Goal: Task Accomplishment & Management: Complete application form

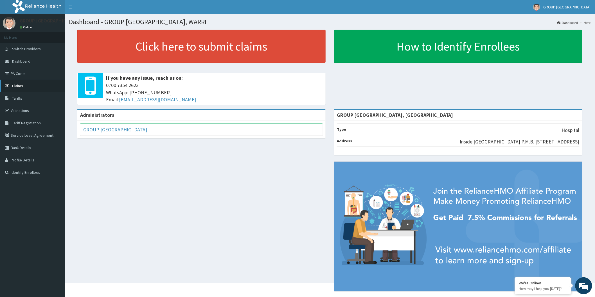
click at [44, 83] on link "Claims" at bounding box center [32, 86] width 65 height 12
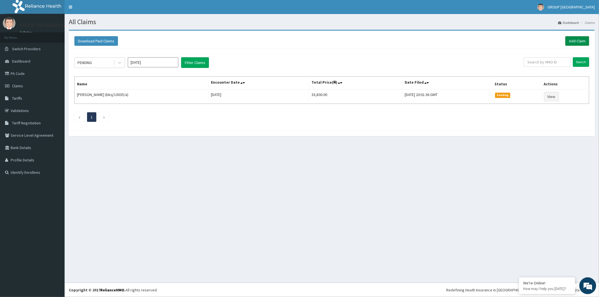
click at [580, 41] on link "Add Claim" at bounding box center [578, 41] width 24 height 10
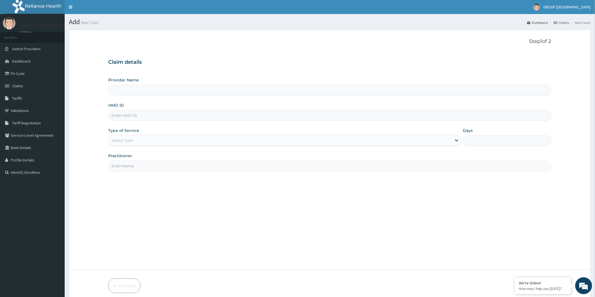
type input "GROUP CHRISTIAN MEDICAL CENTRE, WARRI"
click at [259, 109] on div "HMO ID" at bounding box center [329, 112] width 443 height 19
click at [205, 120] on input "HMO ID" at bounding box center [329, 115] width 443 height 11
type input "ENP/10738/C"
click at [186, 136] on div "Select type" at bounding box center [279, 140] width 343 height 9
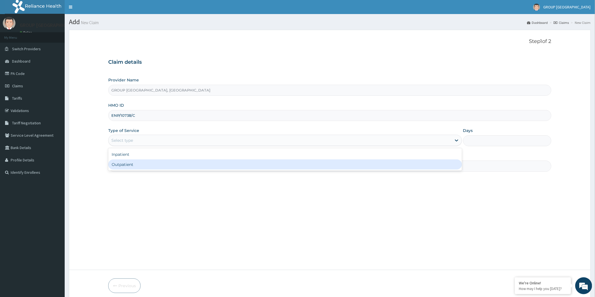
click at [171, 164] on div "Outpatient" at bounding box center [284, 165] width 353 height 10
type input "1"
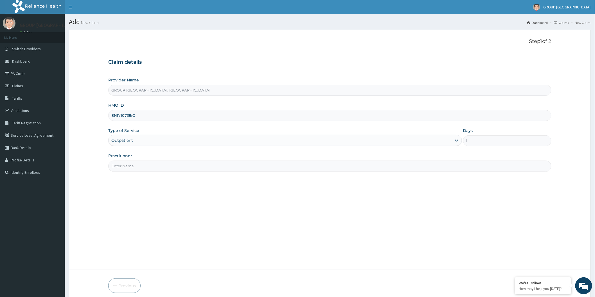
drag, startPoint x: 199, startPoint y: 164, endPoint x: 194, endPoint y: 173, distance: 9.7
click at [199, 164] on input "Practitioner" at bounding box center [329, 166] width 443 height 11
type input "DR ESIRORIE"
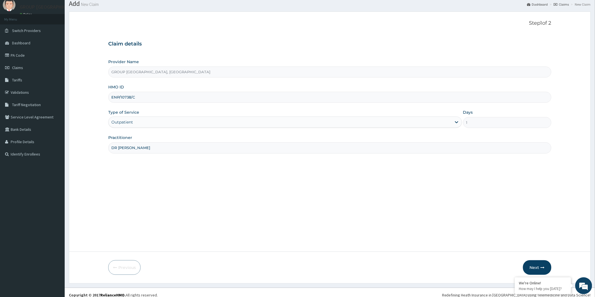
scroll to position [23, 0]
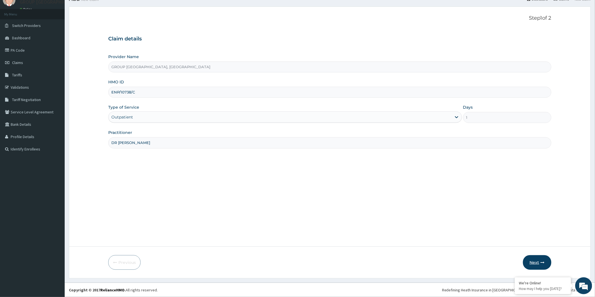
click at [531, 258] on button "Next" at bounding box center [537, 262] width 28 height 15
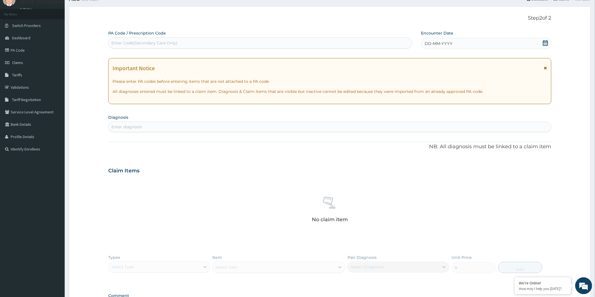
click at [544, 42] on icon at bounding box center [545, 43] width 5 height 6
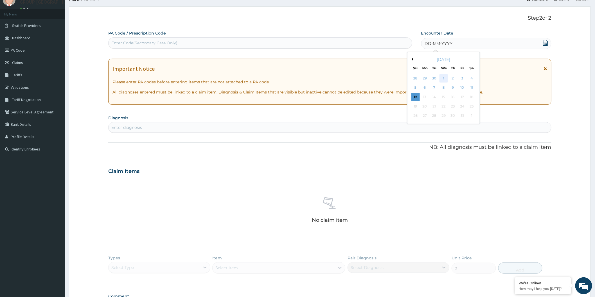
click at [442, 77] on div "1" at bounding box center [443, 78] width 8 height 8
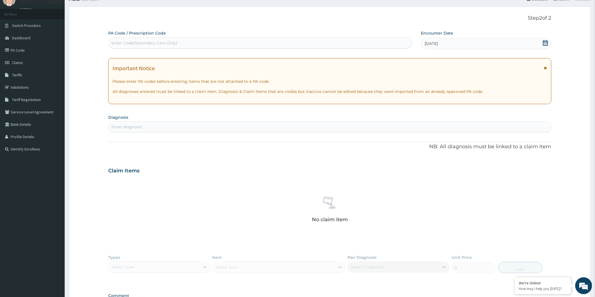
click at [335, 130] on div "Enter diagnosis" at bounding box center [329, 127] width 442 height 9
click at [22, 47] on link "PA Code" at bounding box center [32, 50] width 65 height 12
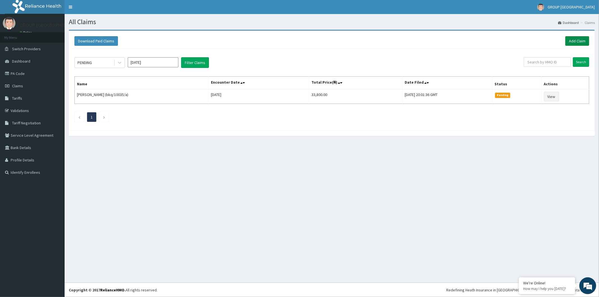
click at [588, 42] on link "Add Claim" at bounding box center [578, 41] width 24 height 10
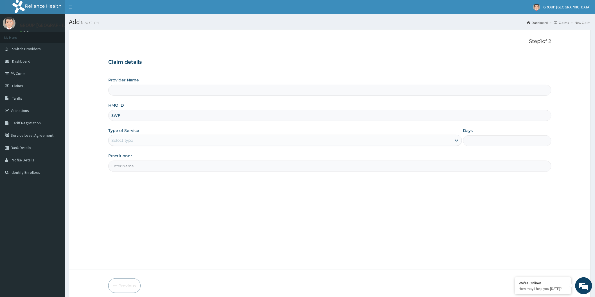
type input "SWF/"
type input "GROUP [GEOGRAPHIC_DATA], [GEOGRAPHIC_DATA]"
type input "SWF/10069/C"
click at [143, 142] on div "Select type" at bounding box center [279, 140] width 343 height 9
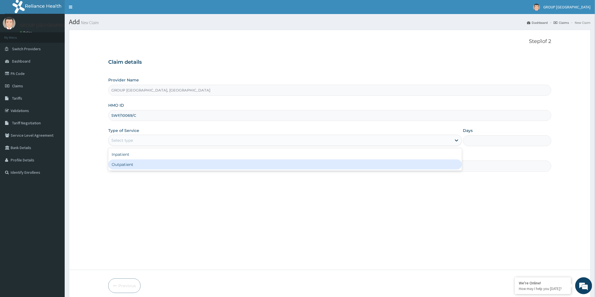
click at [137, 164] on div "Outpatient" at bounding box center [284, 165] width 353 height 10
type input "1"
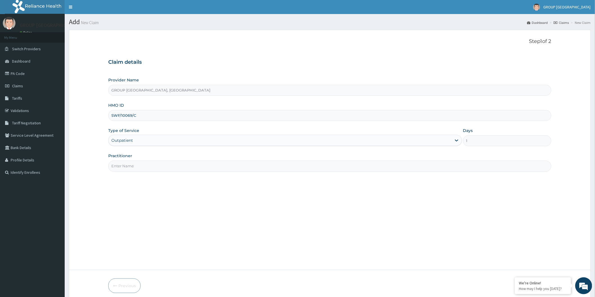
drag, startPoint x: 138, startPoint y: 165, endPoint x: 139, endPoint y: 172, distance: 6.8
click at [138, 165] on input "Practitioner" at bounding box center [329, 166] width 443 height 11
type input "DR JOEL"
drag, startPoint x: 162, startPoint y: 165, endPoint x: 47, endPoint y: 172, distance: 115.1
click at [47, 172] on div "R EL Toggle navigation GROUP CHRISTIAN MEDICAL CENTRE GROUP CHRISTIAN MEDICAL C…" at bounding box center [297, 160] width 595 height 321
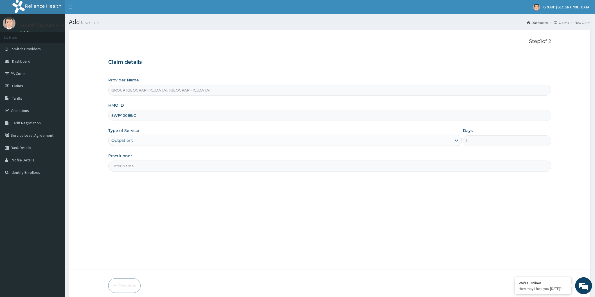
click at [139, 166] on input "Practitioner" at bounding box center [329, 166] width 443 height 11
type input "DR [PERSON_NAME]"
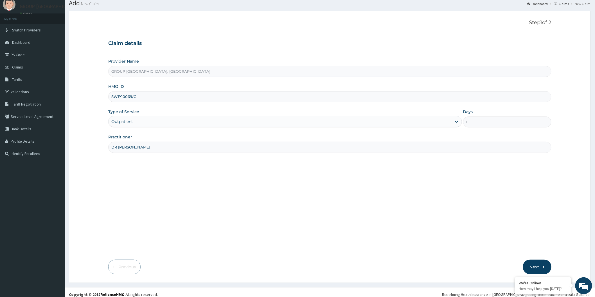
scroll to position [23, 0]
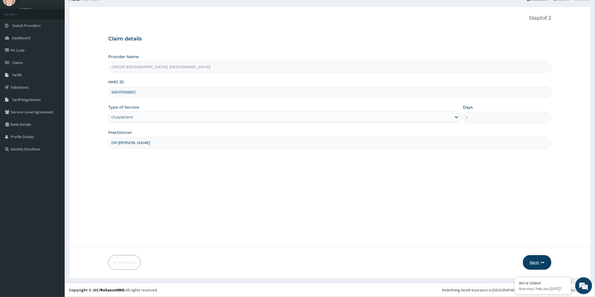
click at [529, 259] on button "Next" at bounding box center [537, 262] width 28 height 15
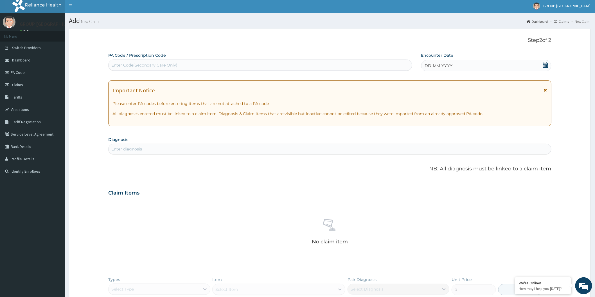
scroll to position [0, 0]
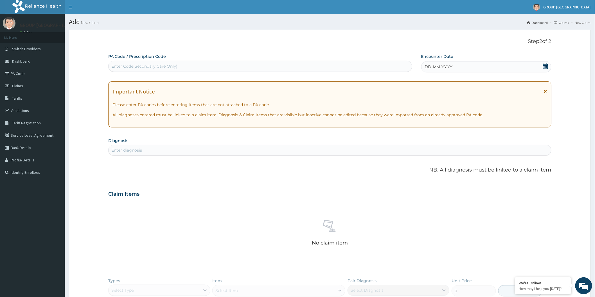
click at [544, 68] on icon at bounding box center [545, 67] width 6 height 6
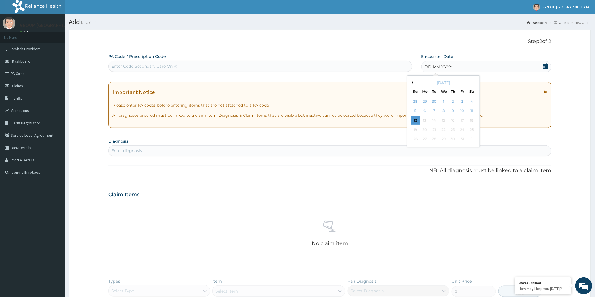
click at [412, 83] on button "Previous Month" at bounding box center [411, 82] width 3 height 3
click at [472, 130] on div "27" at bounding box center [471, 130] width 8 height 8
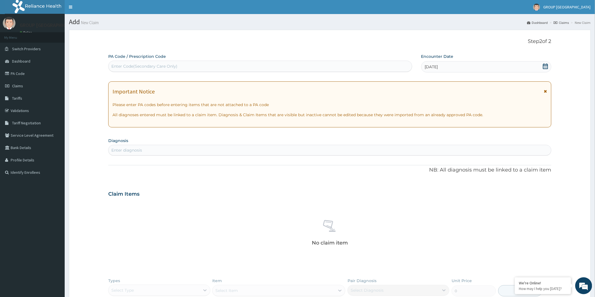
click at [272, 151] on div "Enter diagnosis" at bounding box center [329, 150] width 442 height 9
type input "MYALGIA"
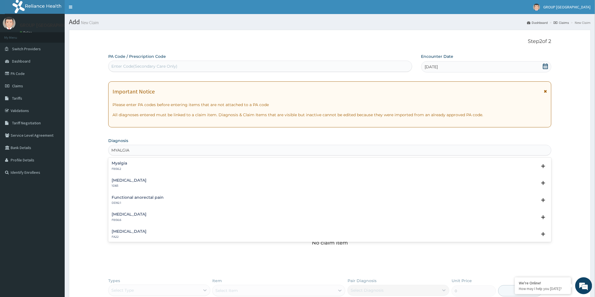
click at [155, 170] on div "Myalgia FB56.2" at bounding box center [330, 166] width 436 height 10
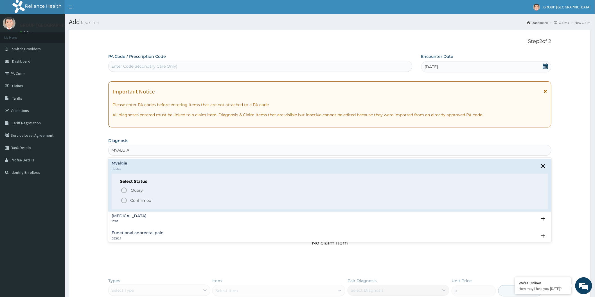
click at [123, 199] on icon "status option filled" at bounding box center [124, 200] width 7 height 7
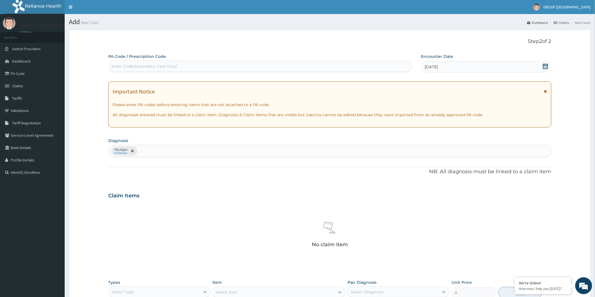
scroll to position [102, 0]
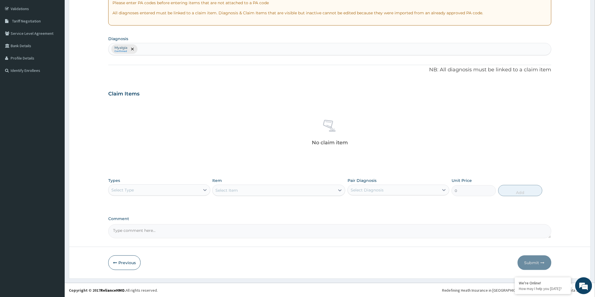
click at [134, 186] on div "Select Type" at bounding box center [153, 190] width 91 height 9
click at [150, 227] on div "Procedures" at bounding box center [159, 224] width 102 height 10
click at [263, 191] on div "Select Item" at bounding box center [273, 190] width 122 height 9
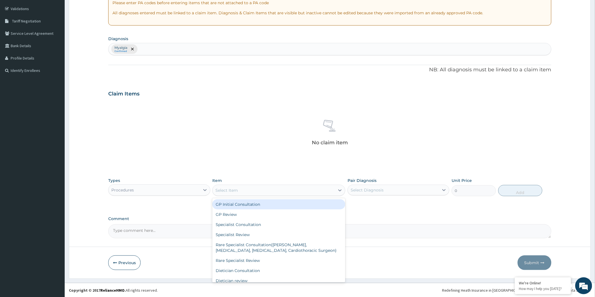
click at [251, 205] on div "GP Initial Consultation" at bounding box center [278, 204] width 133 height 10
type input "2000"
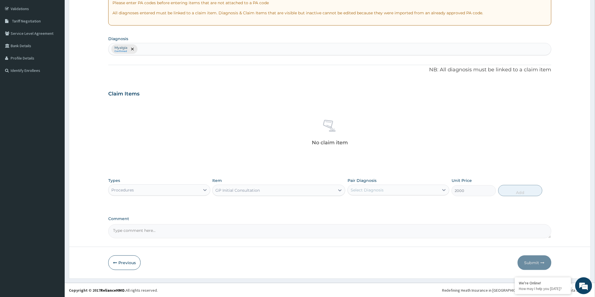
click at [371, 193] on div "Select Diagnosis" at bounding box center [366, 190] width 33 height 6
click at [380, 204] on div "Myalgia" at bounding box center [398, 205] width 102 height 12
checkbox input "true"
click at [518, 190] on button "Add" at bounding box center [520, 190] width 44 height 11
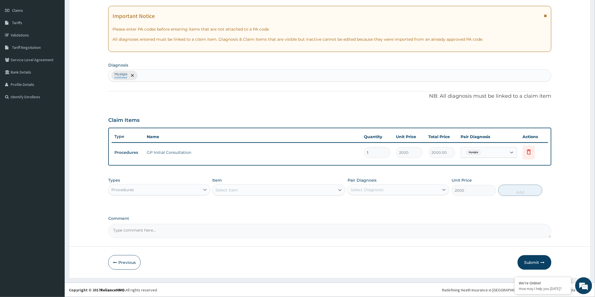
type input "0"
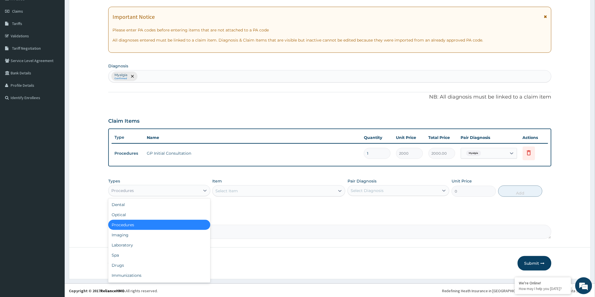
click at [174, 190] on div "Procedures" at bounding box center [153, 190] width 91 height 9
click at [151, 263] on div "Drugs" at bounding box center [159, 265] width 102 height 10
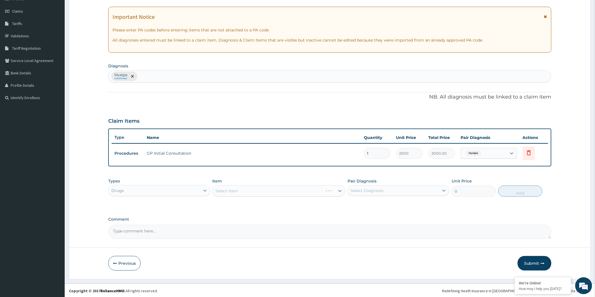
click at [247, 201] on div "Types Drugs Item Select Item Pair Diagnosis Select Diagnosis Unit Price 0 Add" at bounding box center [329, 192] width 443 height 33
click at [238, 189] on div "Select Item" at bounding box center [278, 190] width 133 height 11
click at [244, 192] on div "Select Item" at bounding box center [273, 191] width 122 height 9
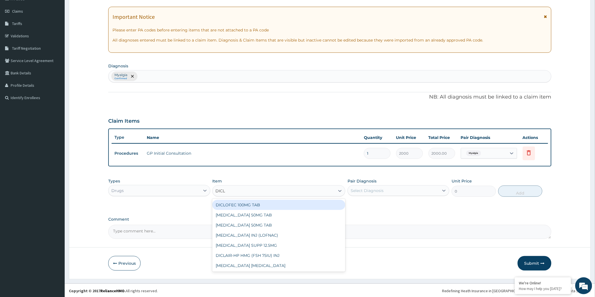
type input "DICLO"
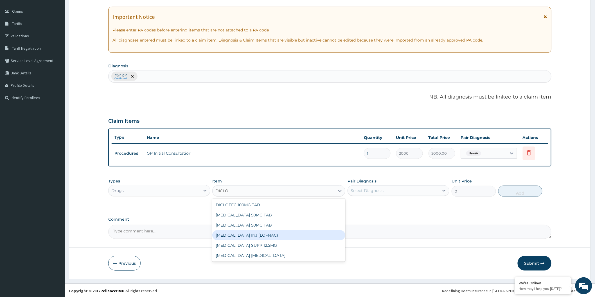
click at [265, 233] on div "DICLOFENAC INJ (LOFNAC)" at bounding box center [278, 235] width 133 height 10
type input "300"
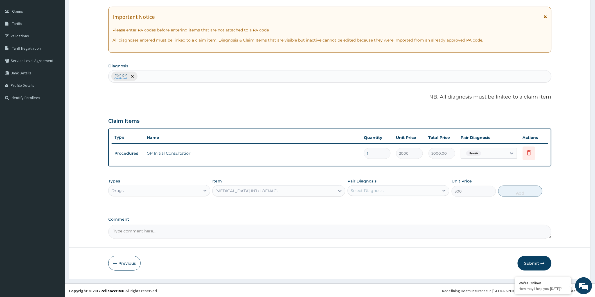
click at [352, 191] on div "Select Diagnosis" at bounding box center [366, 191] width 33 height 6
click at [362, 203] on label "Myalgia" at bounding box center [364, 205] width 15 height 6
checkbox input "true"
click at [516, 190] on button "Add" at bounding box center [520, 191] width 44 height 11
type input "0"
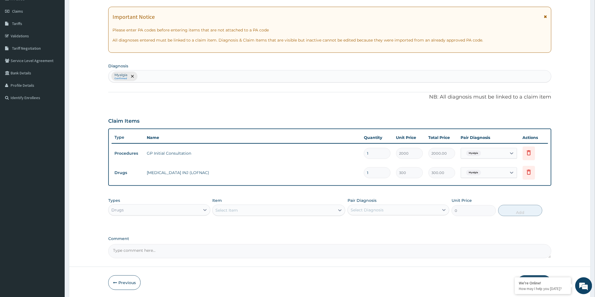
click at [257, 205] on div "Select Item" at bounding box center [278, 210] width 133 height 11
click at [238, 210] on div "Select Item" at bounding box center [273, 210] width 122 height 9
click at [225, 209] on div "Select Item" at bounding box center [226, 211] width 22 height 6
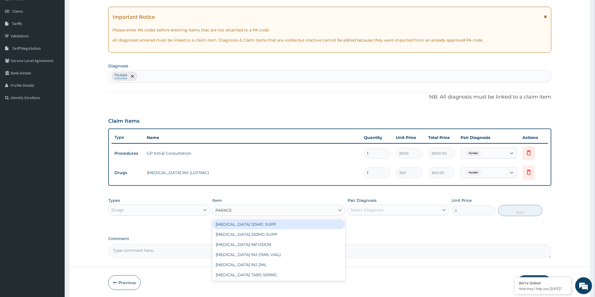
type input "PARACET"
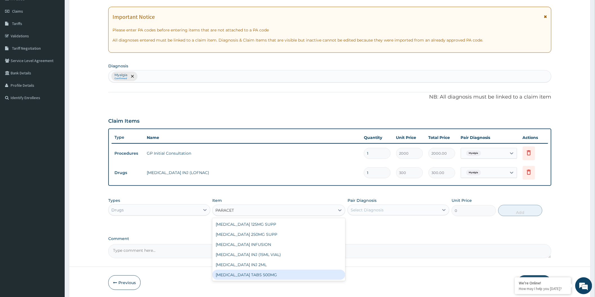
click at [273, 276] on div "PARACETAMOL TABS 500MG" at bounding box center [278, 275] width 133 height 10
type input "10"
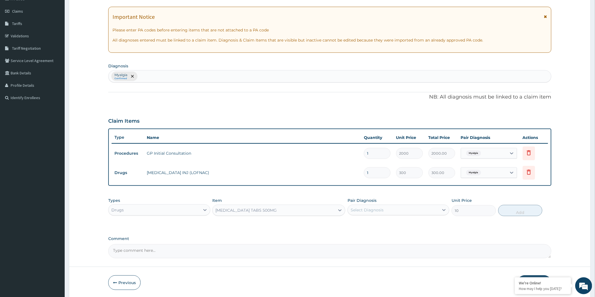
click at [373, 214] on div "Select Diagnosis" at bounding box center [398, 210] width 102 height 11
click at [377, 219] on div "Myalgia" at bounding box center [398, 225] width 102 height 12
checkbox input "true"
click at [520, 210] on button "Add" at bounding box center [520, 210] width 44 height 11
type input "0"
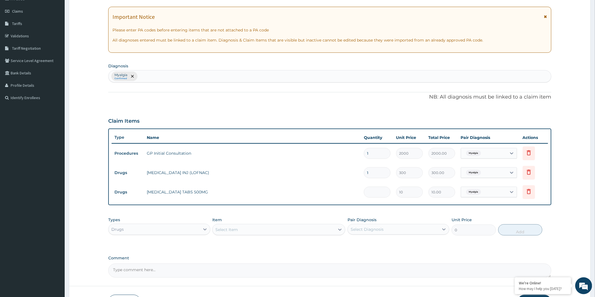
type input "0.00"
type input "3"
type input "30.00"
type input "30"
type input "300.00"
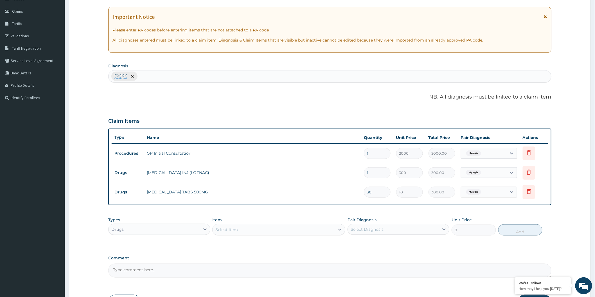
type input "30"
click at [256, 230] on div "Select Item" at bounding box center [273, 229] width 122 height 9
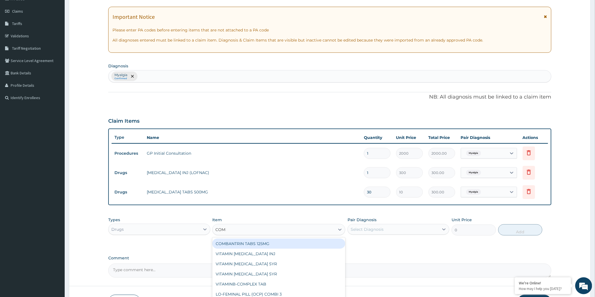
type input "COMPL"
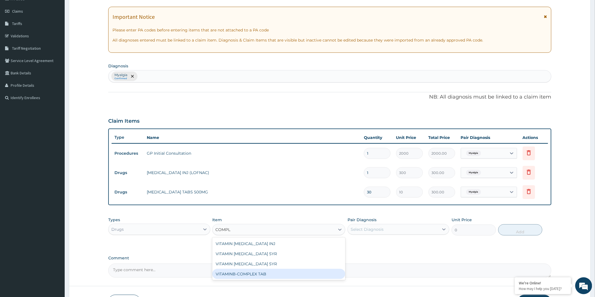
click at [272, 273] on div "VITAMINB-COMPLEX TAB" at bounding box center [278, 274] width 133 height 10
type input "10"
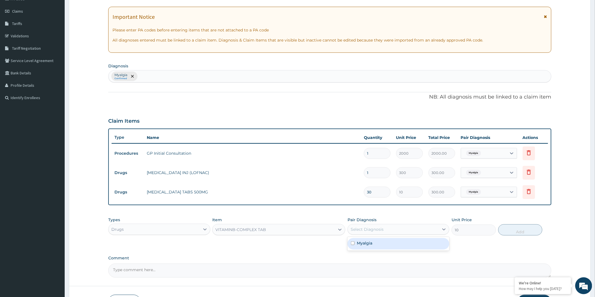
click at [375, 228] on div "Select Diagnosis" at bounding box center [366, 230] width 33 height 6
click at [388, 240] on div "Myalgia" at bounding box center [398, 244] width 102 height 12
checkbox input "true"
click at [527, 226] on button "Add" at bounding box center [520, 230] width 44 height 11
type input "0"
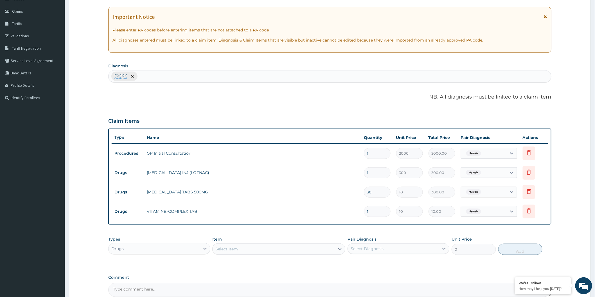
type input "21"
type input "210.00"
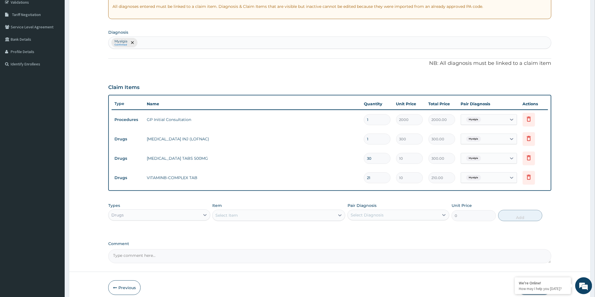
scroll to position [133, 0]
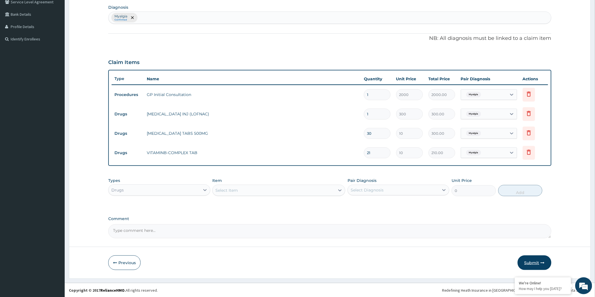
click at [528, 261] on button "Submit" at bounding box center [534, 263] width 34 height 15
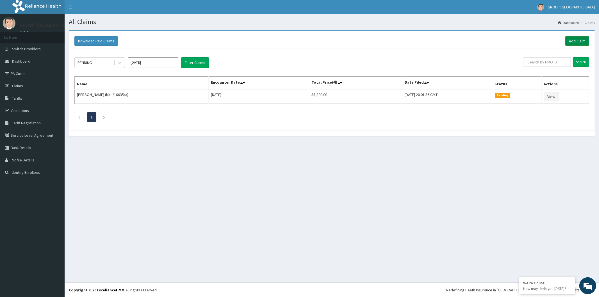
click at [583, 39] on link "Add Claim" at bounding box center [578, 41] width 24 height 10
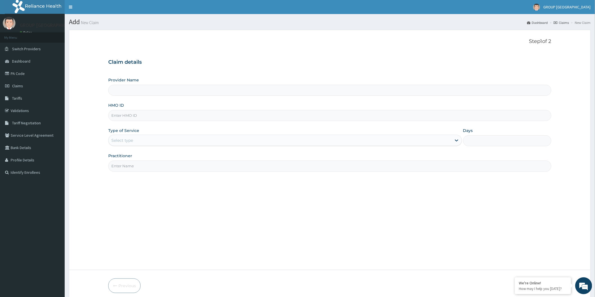
type input "GROUP [GEOGRAPHIC_DATA], [GEOGRAPHIC_DATA]"
click at [153, 116] on input "HMO ID" at bounding box center [329, 115] width 443 height 11
type input "EDE/10055/D"
click at [152, 148] on div "Provider Name GROUP CHRISTIAN MEDICAL CENTRE, WARRI HMO ID EDE/10055/D Type of …" at bounding box center [329, 124] width 443 height 94
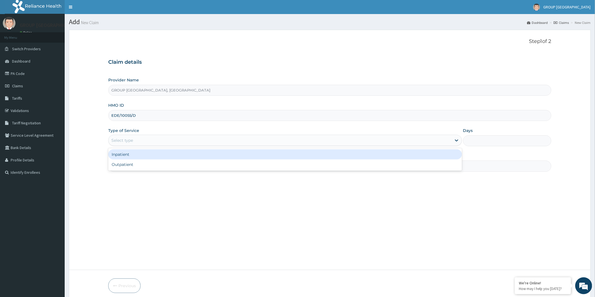
click at [152, 144] on div "Select type" at bounding box center [279, 140] width 343 height 9
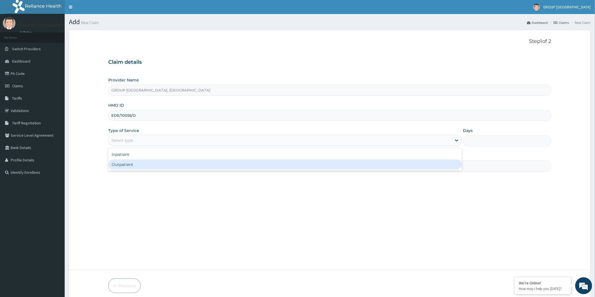
click at [149, 167] on div "Outpatient" at bounding box center [284, 165] width 353 height 10
type input "1"
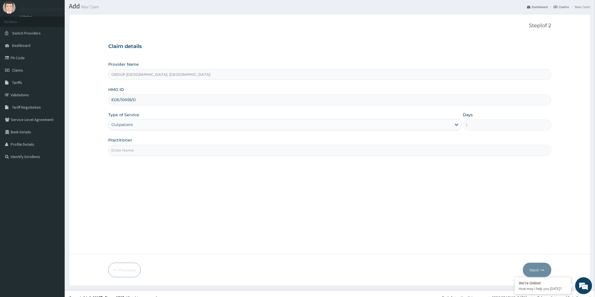
scroll to position [23, 0]
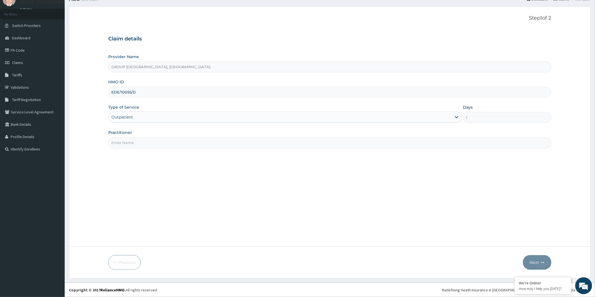
click at [174, 141] on input "Practitioner" at bounding box center [329, 142] width 443 height 11
type input "DR ESIRORIE"
click at [542, 260] on button "Next" at bounding box center [537, 262] width 28 height 15
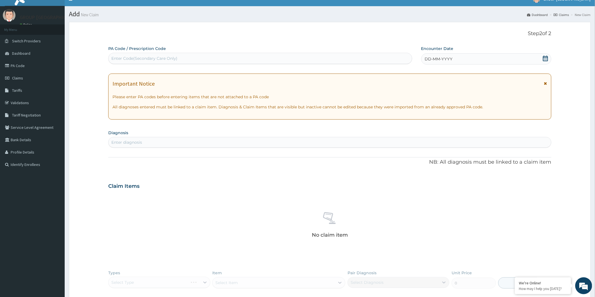
scroll to position [0, 0]
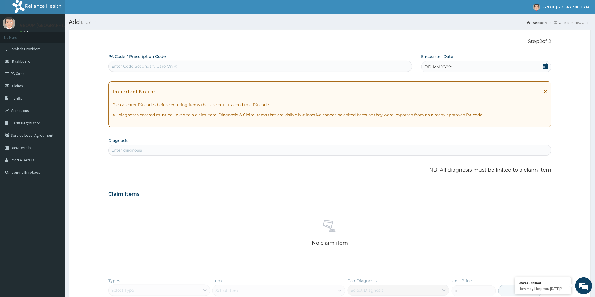
click at [547, 65] on icon at bounding box center [545, 67] width 6 height 6
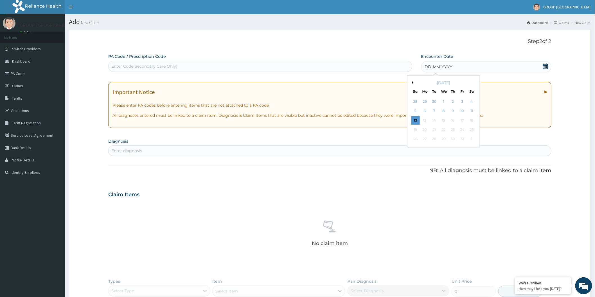
click at [413, 82] on div "October 2025" at bounding box center [443, 83] width 68 height 6
click at [411, 81] on button "Previous Month" at bounding box center [411, 82] width 3 height 3
click at [451, 121] on div "18" at bounding box center [452, 120] width 8 height 8
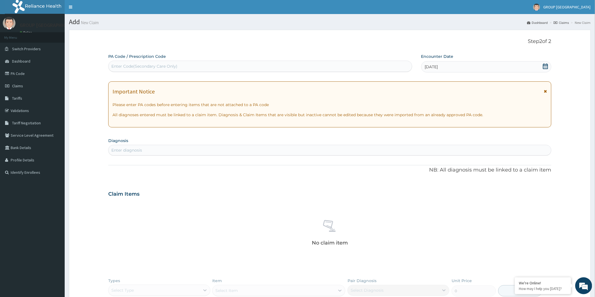
click at [224, 148] on div "Enter diagnosis" at bounding box center [329, 150] width 442 height 9
type input "A"
type input "UPPER"
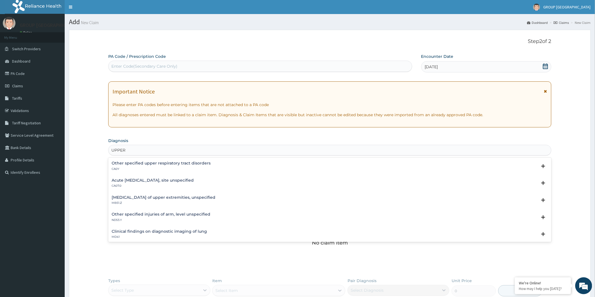
click at [159, 180] on h4 "Acute upper respiratory infection, site unspecified" at bounding box center [153, 180] width 82 height 4
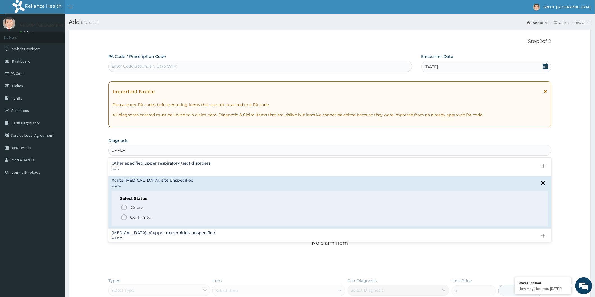
click at [127, 217] on icon "status option filled" at bounding box center [124, 217] width 7 height 7
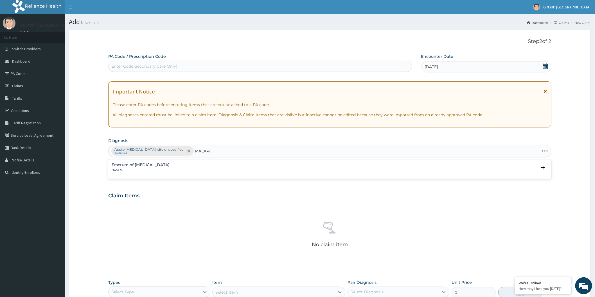
type input "MALARIA"
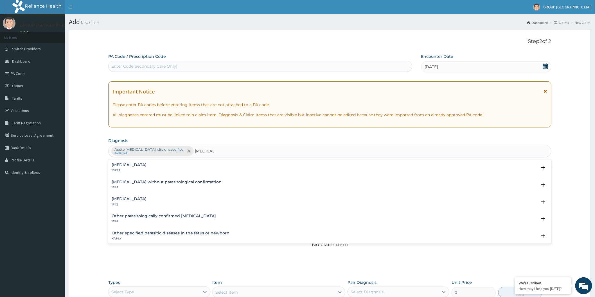
click at [153, 201] on div "Malaria, unspecified 1F4Z" at bounding box center [330, 202] width 436 height 10
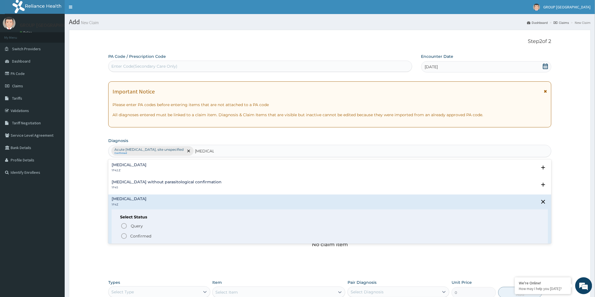
click at [124, 235] on icon "status option filled" at bounding box center [124, 236] width 7 height 7
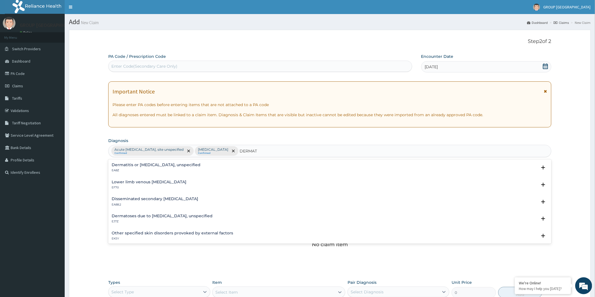
type input "DERMAT"
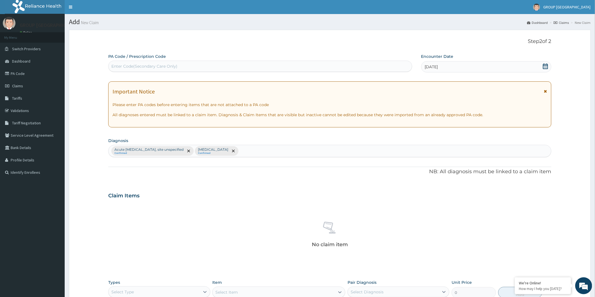
scroll to position [31, 0]
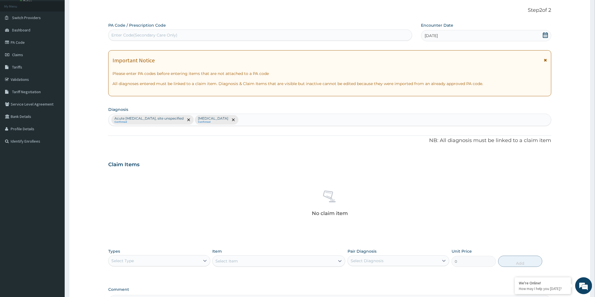
drag, startPoint x: 193, startPoint y: 222, endPoint x: 206, endPoint y: 162, distance: 61.8
click at [163, 179] on div "No claim item" at bounding box center [329, 204] width 443 height 65
click at [273, 123] on div "Acute upper respiratory infection, site unspecified Confirmed Malaria, unspecif…" at bounding box center [329, 120] width 442 height 12
type input "DERMAT"
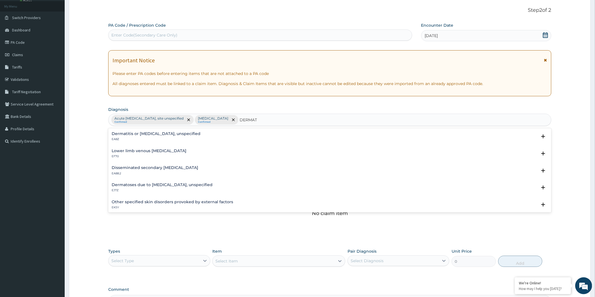
click at [150, 134] on h4 "Dermatitis or eczema, unspecified" at bounding box center [156, 134] width 89 height 4
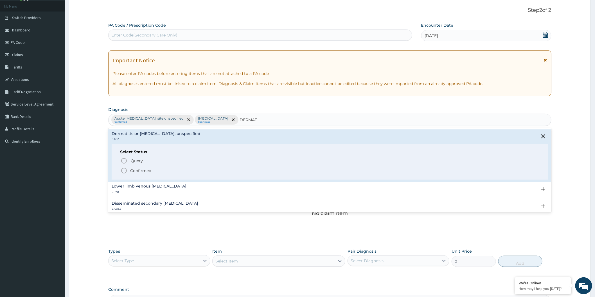
click at [122, 169] on icon "status option filled" at bounding box center [124, 170] width 7 height 7
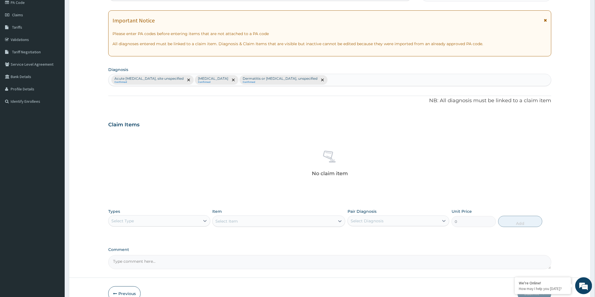
scroll to position [102, 0]
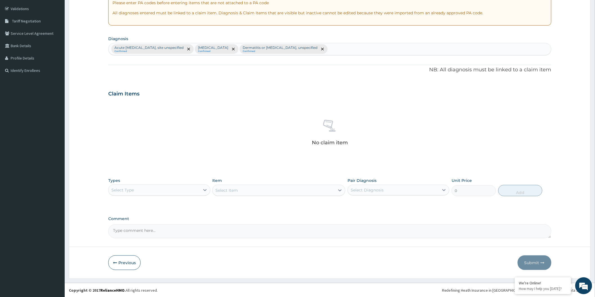
click at [160, 192] on div "Select Type" at bounding box center [153, 190] width 91 height 9
click at [150, 222] on div "Procedures" at bounding box center [159, 224] width 102 height 10
click at [248, 193] on div "Select Item" at bounding box center [278, 190] width 133 height 11
click at [237, 193] on div "Select Item" at bounding box center [226, 191] width 22 height 6
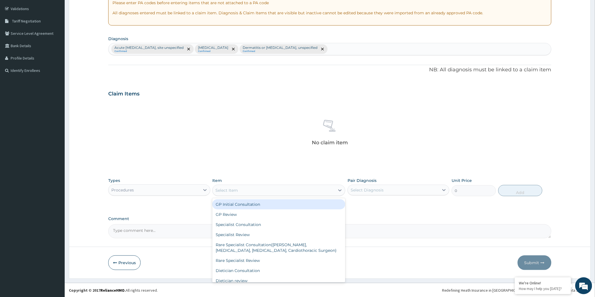
click at [238, 202] on div "GP Initial Consultation" at bounding box center [278, 204] width 133 height 10
type input "2000"
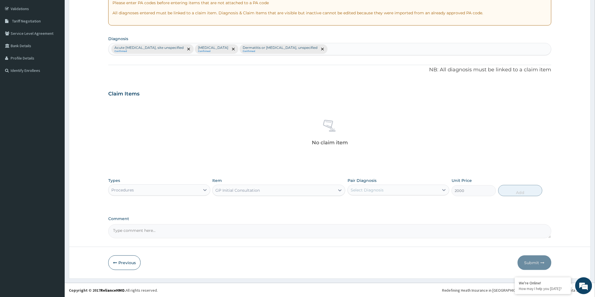
click at [373, 191] on div "Select Diagnosis" at bounding box center [366, 190] width 33 height 6
click at [375, 202] on label "Acute upper respiratory infection, site unspecified" at bounding box center [398, 204] width 82 height 6
checkbox input "true"
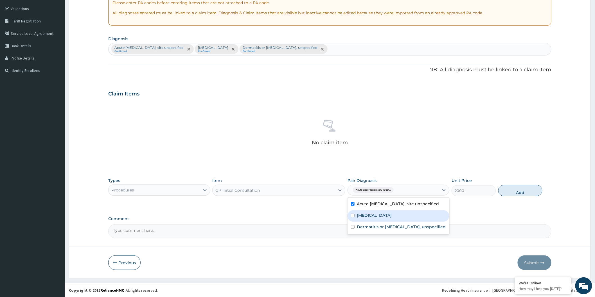
click at [383, 218] on label "Malaria, unspecified" at bounding box center [374, 216] width 35 height 6
checkbox input "true"
click at [396, 230] on label "Dermatitis or eczema, unspecified" at bounding box center [401, 227] width 89 height 6
checkbox input "true"
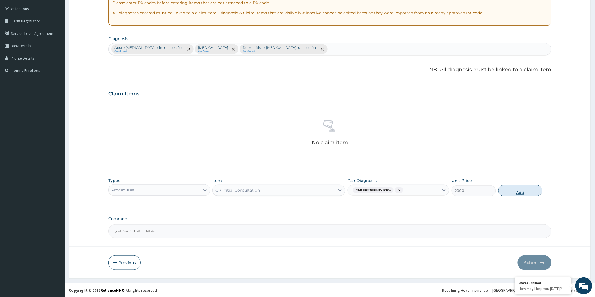
click at [504, 191] on button "Add" at bounding box center [520, 190] width 44 height 11
type input "0"
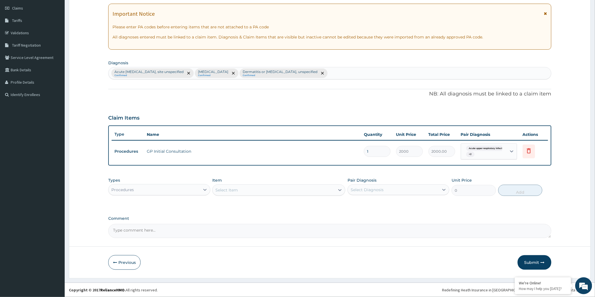
scroll to position [77, 0]
click at [166, 194] on div "Procedures" at bounding box center [153, 190] width 91 height 9
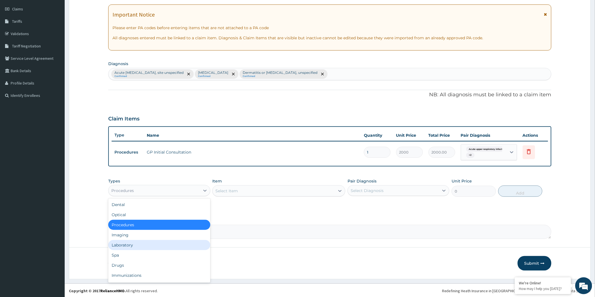
click at [144, 246] on div "Laboratory" at bounding box center [159, 245] width 102 height 10
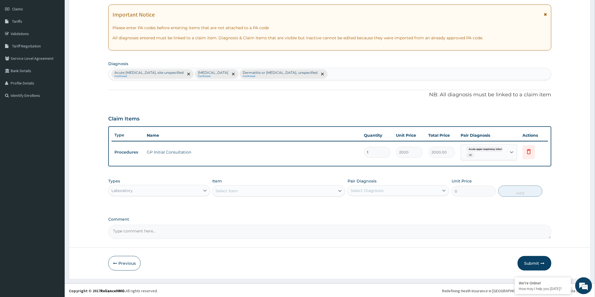
click at [233, 189] on div "Select Item" at bounding box center [226, 191] width 22 height 6
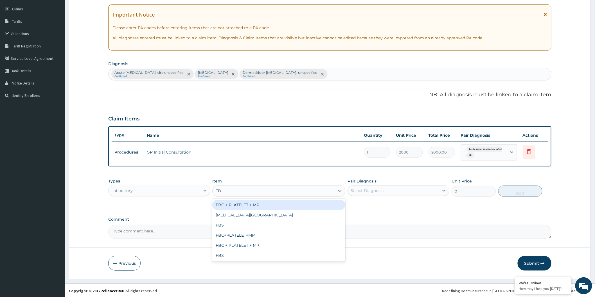
type input "FBC"
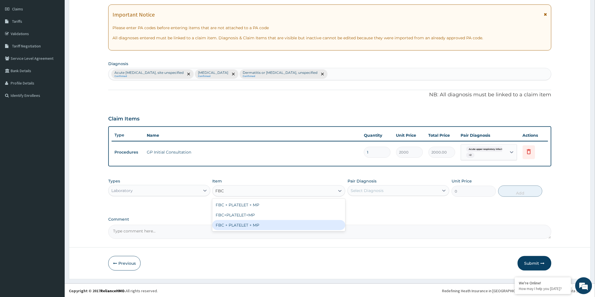
click at [260, 224] on div "FBC + PLATELET + MP" at bounding box center [278, 225] width 133 height 10
type input "7000"
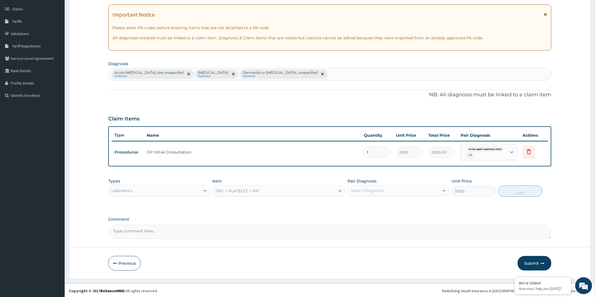
click at [378, 190] on div "Select Diagnosis" at bounding box center [366, 191] width 33 height 6
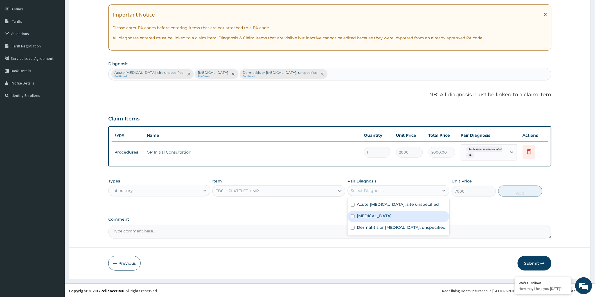
click at [382, 219] on label "Malaria, unspecified" at bounding box center [374, 216] width 35 height 6
checkbox input "true"
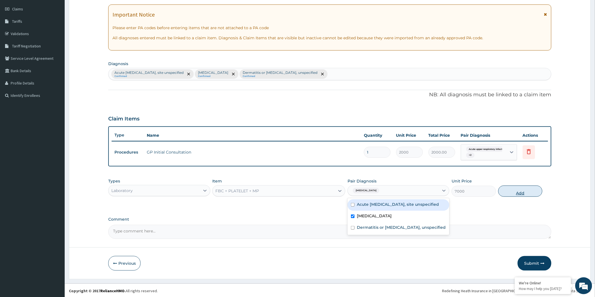
click at [506, 190] on button "Add" at bounding box center [520, 191] width 44 height 11
type input "0"
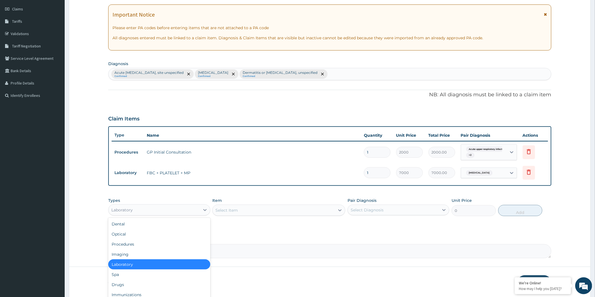
click at [171, 208] on div "Laboratory" at bounding box center [153, 210] width 91 height 9
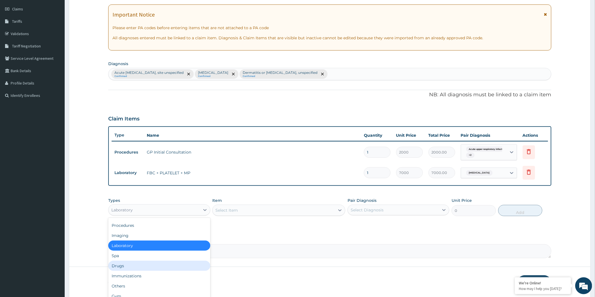
click at [133, 266] on div "Drugs" at bounding box center [159, 266] width 102 height 10
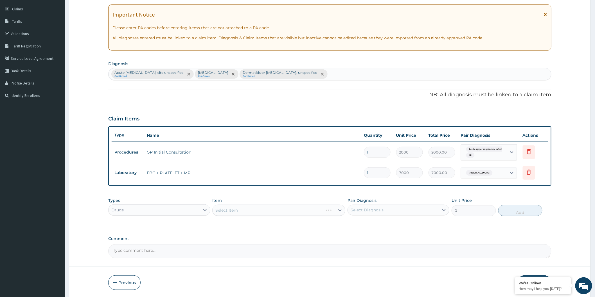
click at [246, 214] on div "Select Item" at bounding box center [278, 210] width 133 height 11
click at [246, 211] on div "Select Item" at bounding box center [273, 210] width 122 height 9
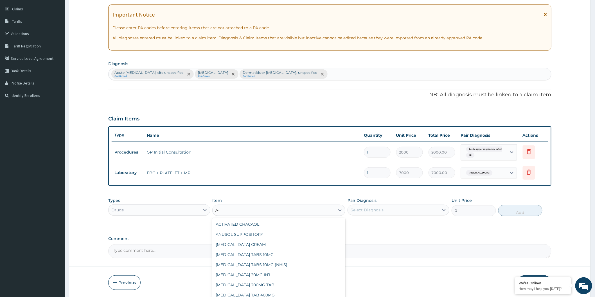
type input "A"
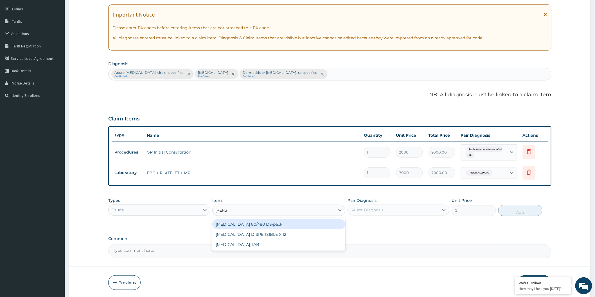
type input "COART"
click at [258, 221] on div "COARTEM 80/480 DS/pack" at bounding box center [278, 224] width 133 height 10
type input "2500"
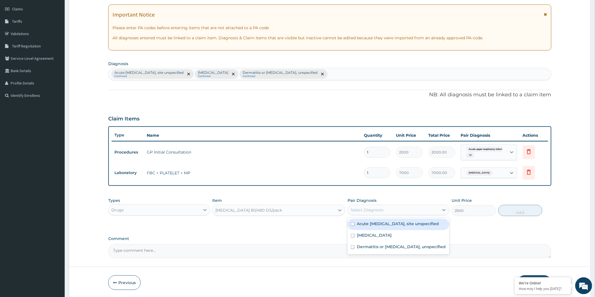
click at [369, 215] on div "Select Diagnosis" at bounding box center [398, 210] width 102 height 11
click at [388, 225] on label "Acute upper respiratory infection, site unspecified" at bounding box center [398, 224] width 82 height 6
checkbox input "true"
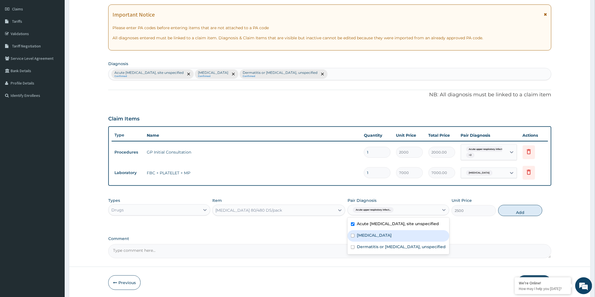
click at [391, 238] on label "Malaria, unspecified" at bounding box center [374, 236] width 35 height 6
checkbox input "true"
click at [507, 209] on button "Add" at bounding box center [520, 210] width 44 height 11
type input "0"
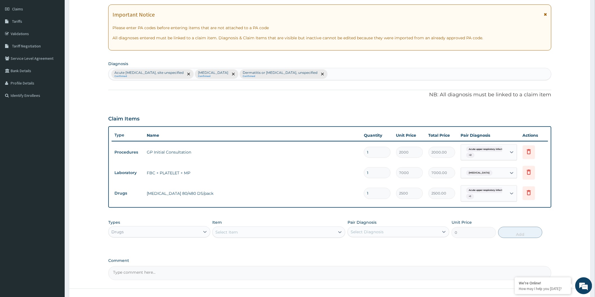
click at [266, 231] on div "Select Item" at bounding box center [273, 232] width 122 height 9
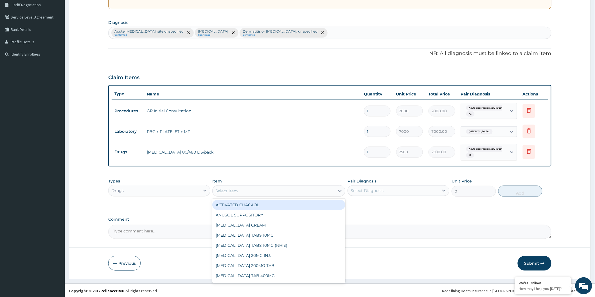
scroll to position [119, 0]
type input "PARACE"
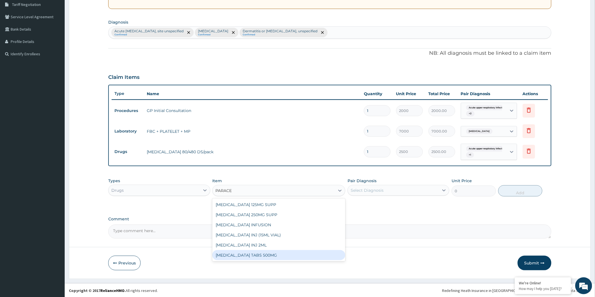
click at [268, 253] on div "PARACETAMOL TABS 500MG" at bounding box center [278, 255] width 133 height 10
type input "10"
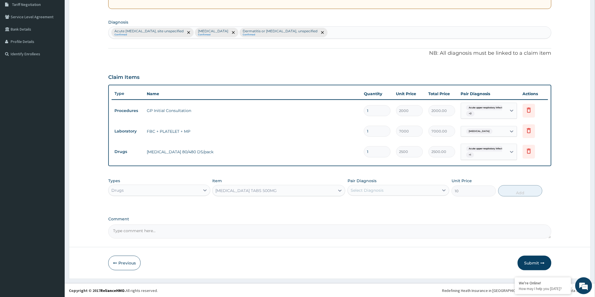
click at [363, 189] on div "Select Diagnosis" at bounding box center [366, 191] width 33 height 6
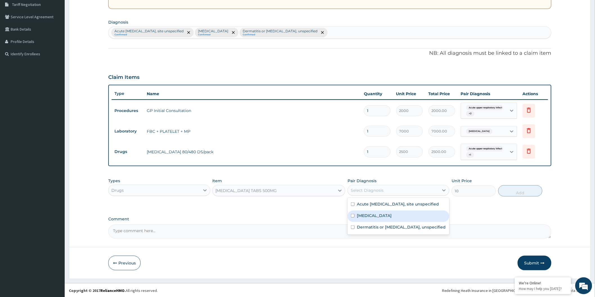
click at [380, 219] on label "Malaria, unspecified" at bounding box center [374, 216] width 35 height 6
checkbox input "true"
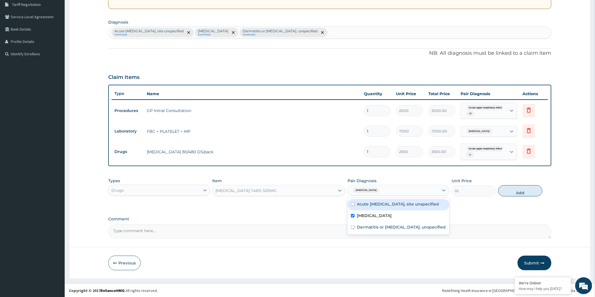
click at [381, 207] on label "Acute upper respiratory infection, site unspecified" at bounding box center [398, 204] width 82 height 6
checkbox input "true"
click at [513, 192] on button "Add" at bounding box center [520, 190] width 44 height 11
type input "0"
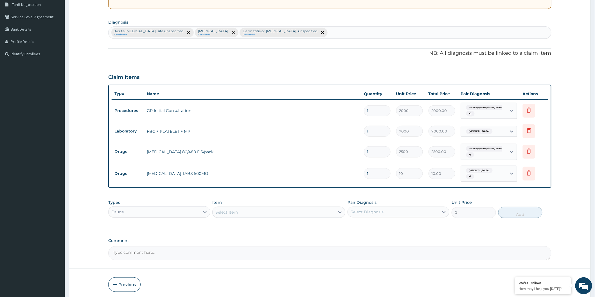
type input "15"
type input "150.00"
type input "15"
click at [233, 215] on div "Select Item" at bounding box center [226, 213] width 22 height 6
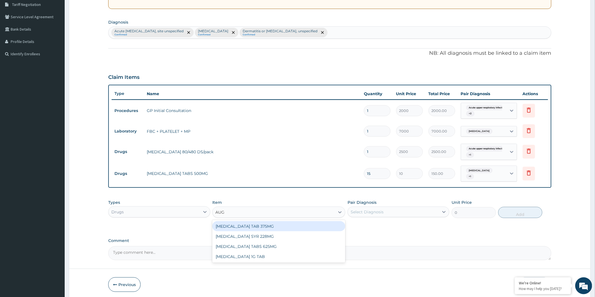
type input "AUGM"
click at [247, 235] on div "AUGMENTIN SYR 228MG" at bounding box center [278, 237] width 133 height 10
type input "3000"
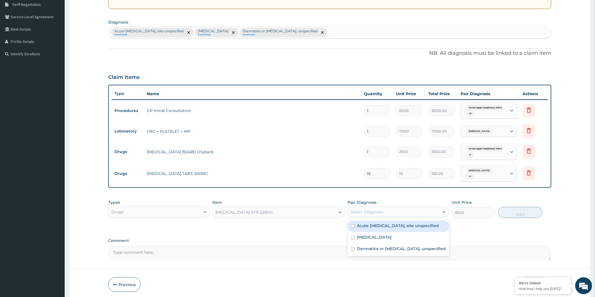
click at [369, 215] on div "Select Diagnosis" at bounding box center [393, 212] width 91 height 9
click at [392, 229] on label "Acute upper respiratory infection, site unspecified" at bounding box center [398, 226] width 82 height 6
checkbox input "true"
click at [526, 206] on div "Types Drugs Item AUGMENTIN SYR 228MG Pair Diagnosis option Acute upper respirat…" at bounding box center [329, 209] width 443 height 24
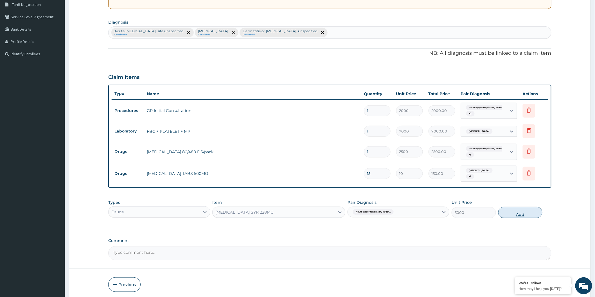
click at [525, 211] on button "Add" at bounding box center [520, 212] width 44 height 11
type input "0"
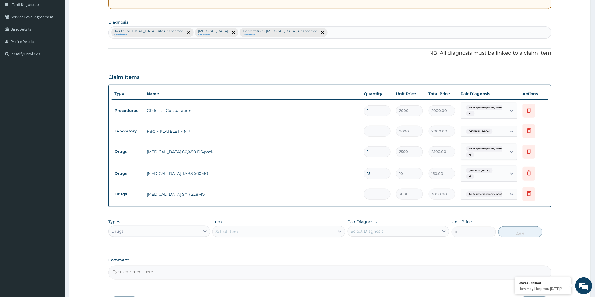
click at [295, 229] on div "Select Item" at bounding box center [273, 231] width 122 height 9
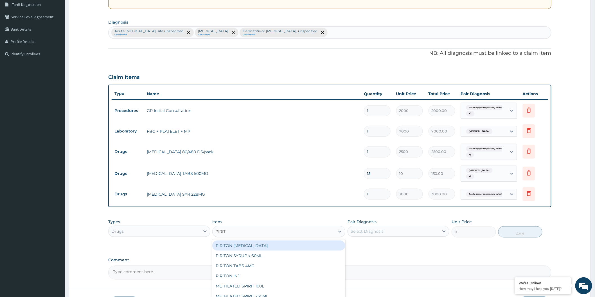
type input "PIRITO"
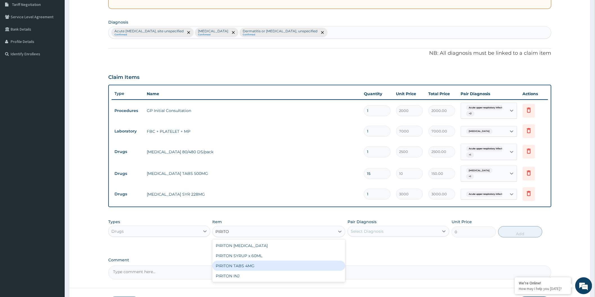
click at [271, 267] on div "PIRITON TABS 4MG" at bounding box center [278, 266] width 133 height 10
type input "20"
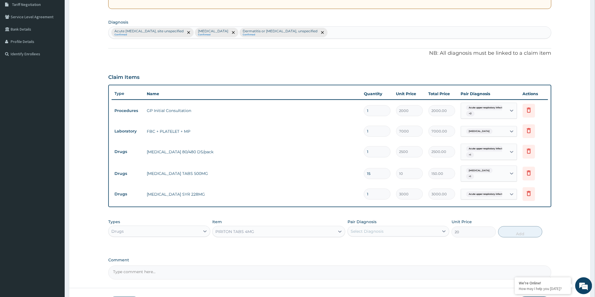
click at [359, 235] on div "Select Diagnosis" at bounding box center [398, 231] width 102 height 11
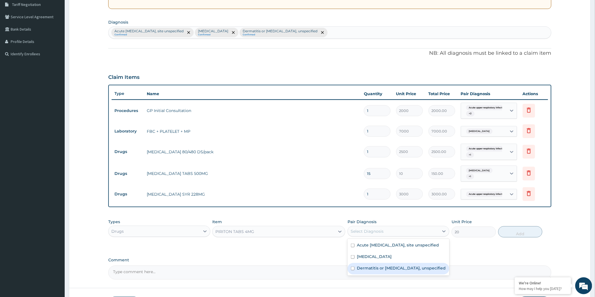
click at [378, 271] on label "Dermatitis or eczema, unspecified" at bounding box center [401, 269] width 89 height 6
checkbox input "true"
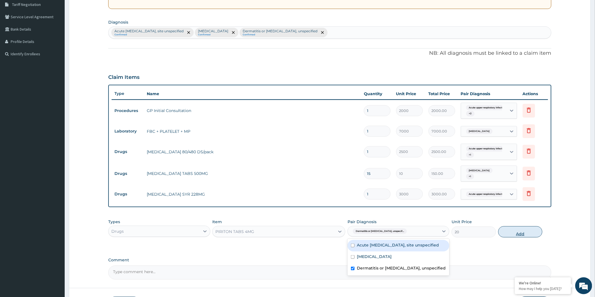
click at [516, 230] on button "Add" at bounding box center [520, 231] width 44 height 11
type input "0"
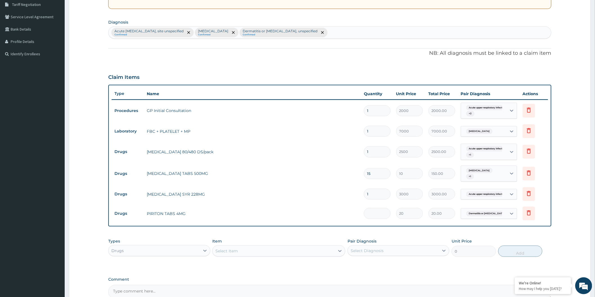
type input "0.00"
type input "5"
type input "100.00"
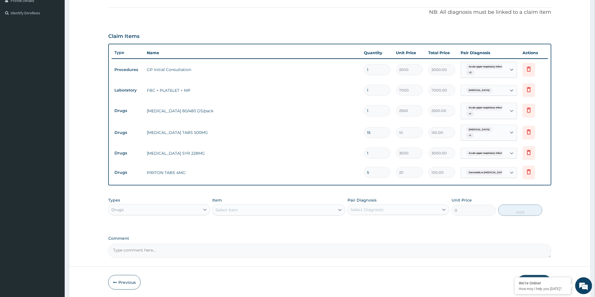
scroll to position [179, 0]
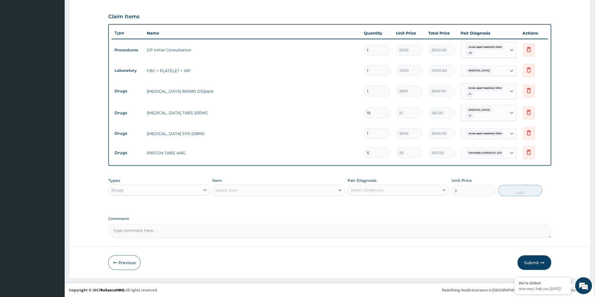
type input "5"
click at [266, 191] on div "Select Item" at bounding box center [273, 190] width 122 height 9
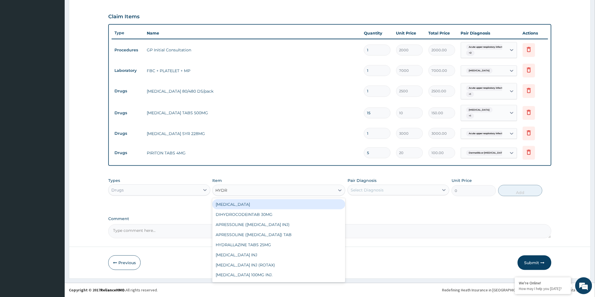
type input "HYDRO"
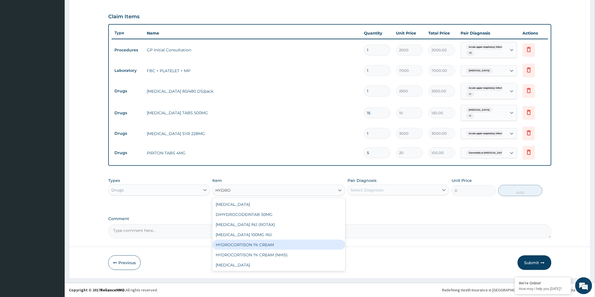
click at [286, 244] on div "HYDROCORTISON 1% CREAM" at bounding box center [278, 245] width 133 height 10
type input "800"
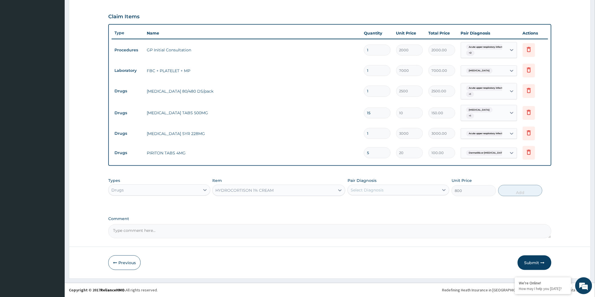
click at [358, 189] on div "Select Diagnosis" at bounding box center [366, 190] width 33 height 6
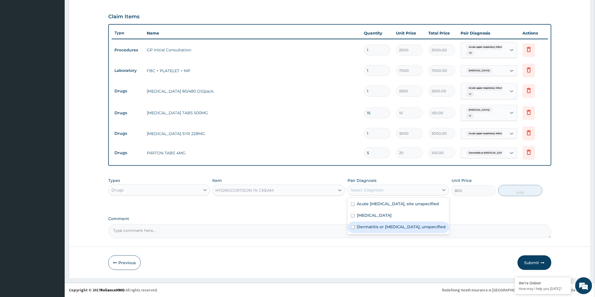
click at [388, 230] on label "Dermatitis or eczema, unspecified" at bounding box center [401, 227] width 89 height 6
checkbox input "true"
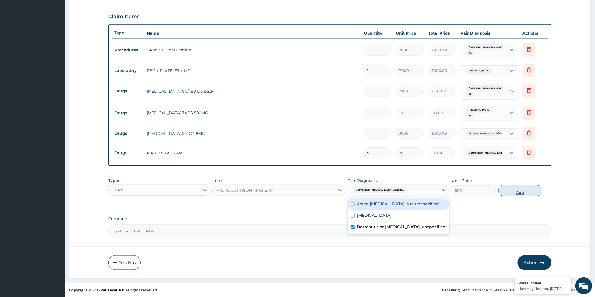
click at [519, 193] on button "Add" at bounding box center [520, 190] width 44 height 11
type input "0"
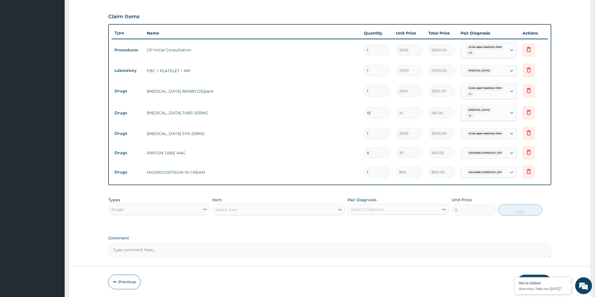
scroll to position [199, 0]
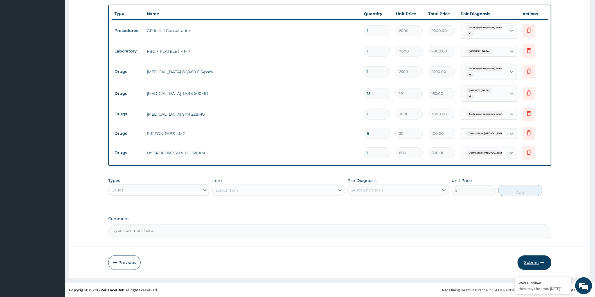
click at [526, 260] on button "Submit" at bounding box center [534, 263] width 34 height 15
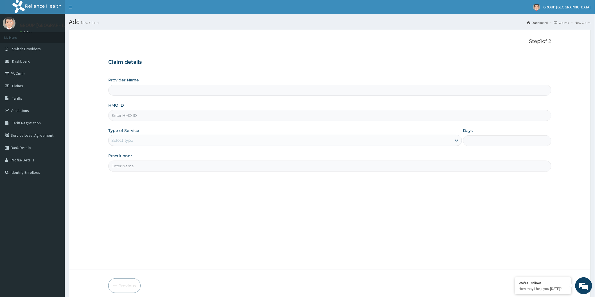
type input "GROUP [GEOGRAPHIC_DATA], [GEOGRAPHIC_DATA]"
click at [173, 115] on input "HMO ID" at bounding box center [329, 115] width 443 height 11
type input "EDE/10055/D"
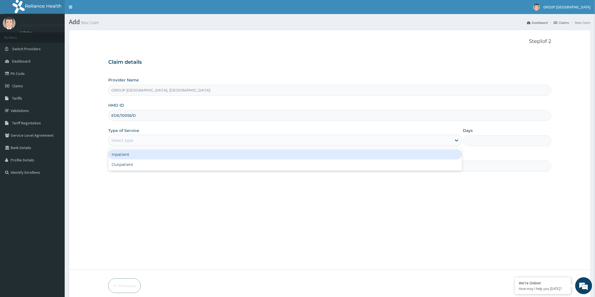
click at [147, 142] on div "Select type" at bounding box center [279, 140] width 343 height 9
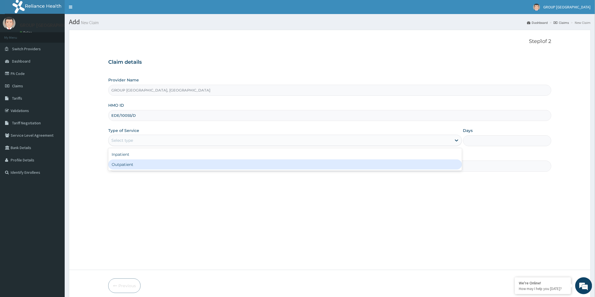
click at [156, 162] on div "Outpatient" at bounding box center [284, 165] width 353 height 10
type input "1"
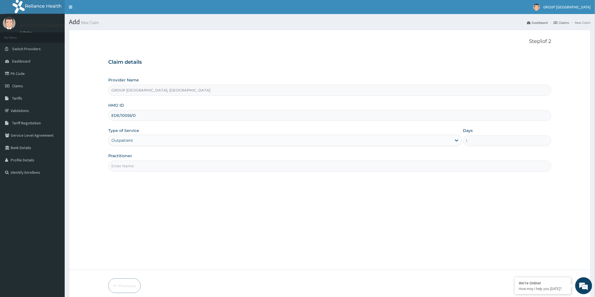
click at [169, 164] on input "Practitioner" at bounding box center [329, 166] width 443 height 11
type input "DR FAITH"
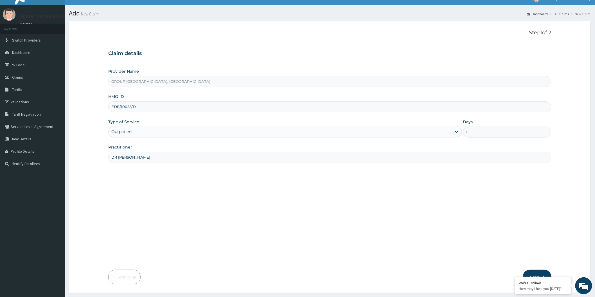
scroll to position [23, 0]
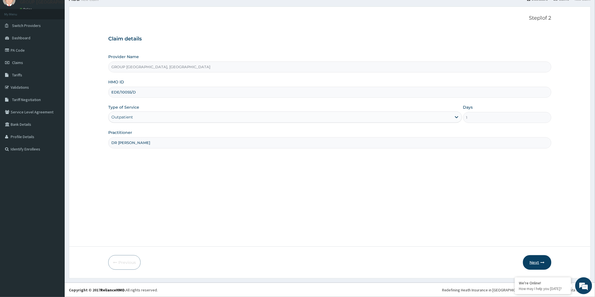
click at [531, 259] on button "Next" at bounding box center [537, 262] width 28 height 15
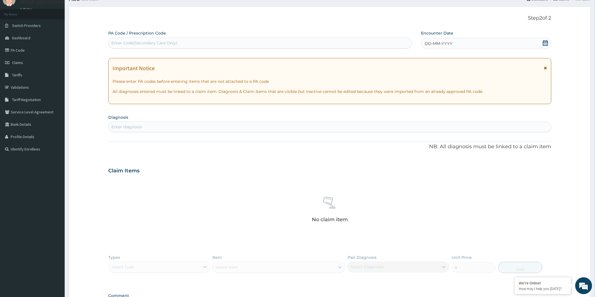
click at [545, 43] on icon at bounding box center [545, 43] width 6 height 6
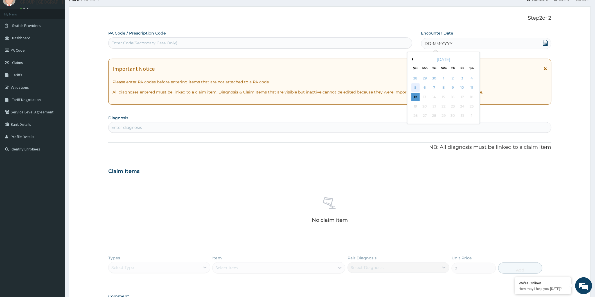
click at [414, 88] on div "5" at bounding box center [415, 88] width 8 height 8
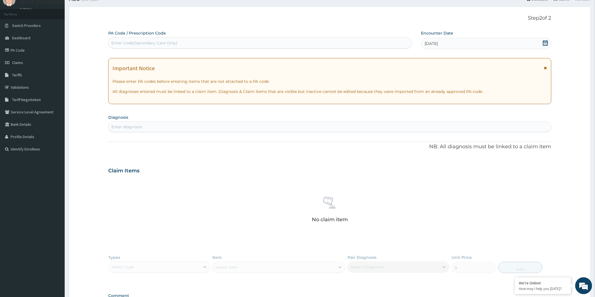
click at [229, 125] on div "Enter diagnosis" at bounding box center [329, 127] width 442 height 9
type input "UPPER"
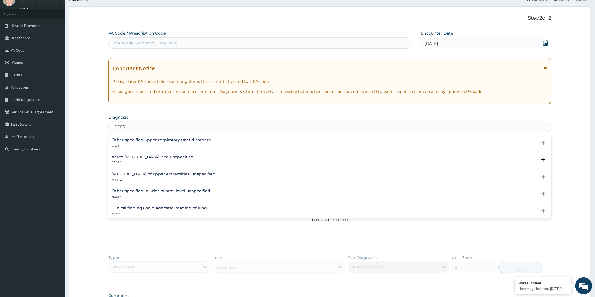
click at [215, 158] on div "Acute upper respiratory infection, site unspecified CA07.0" at bounding box center [330, 160] width 436 height 10
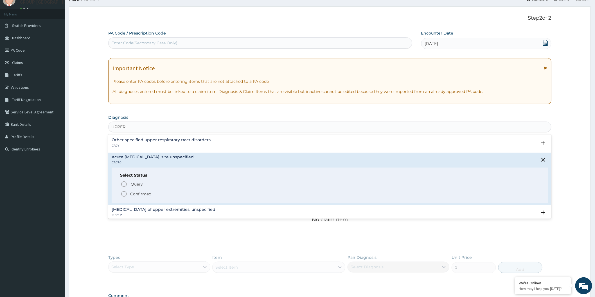
click at [125, 195] on icon "status option filled" at bounding box center [124, 194] width 7 height 7
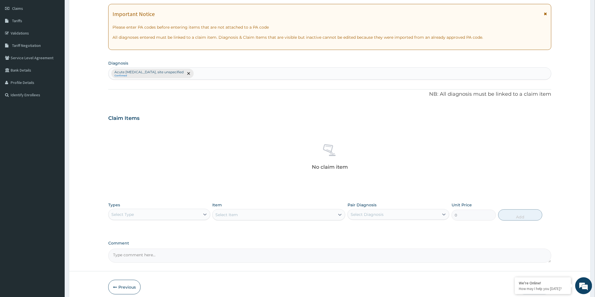
scroll to position [102, 0]
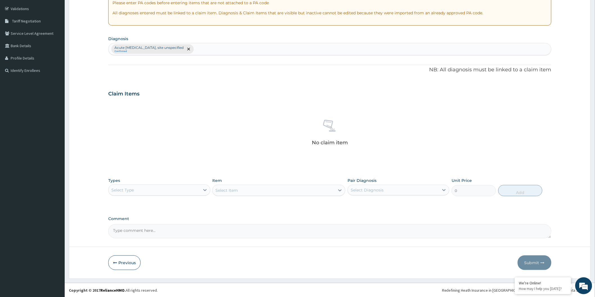
click at [167, 187] on div "Select Type" at bounding box center [153, 190] width 91 height 9
click at [148, 224] on div "Procedures" at bounding box center [159, 224] width 102 height 10
click at [248, 190] on div "Select Item" at bounding box center [273, 190] width 122 height 9
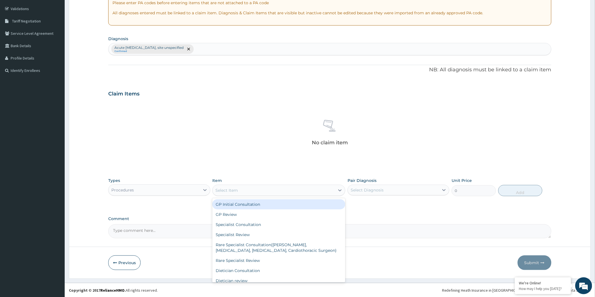
click at [254, 205] on div "GP Initial Consultation" at bounding box center [278, 204] width 133 height 10
type input "2000"
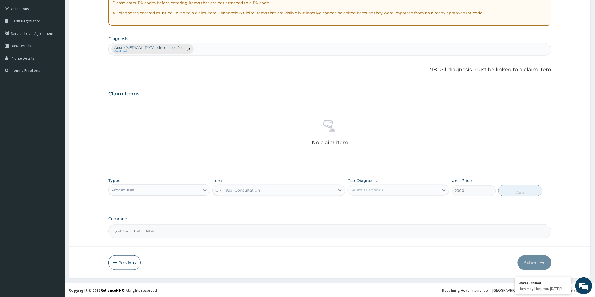
click at [372, 190] on div "Select Diagnosis" at bounding box center [366, 190] width 33 height 6
click at [381, 202] on label "Acute upper respiratory infection, site unspecified" at bounding box center [398, 204] width 82 height 6
checkbox input "true"
click at [519, 193] on button "Add" at bounding box center [520, 190] width 44 height 11
type input "0"
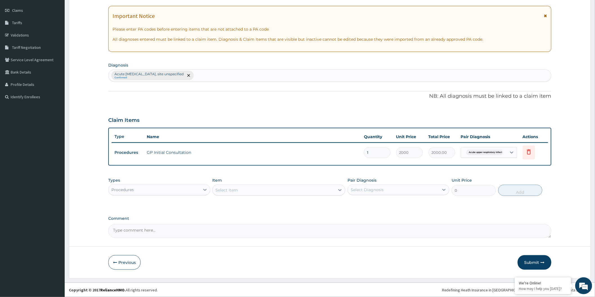
scroll to position [75, 0]
click at [177, 192] on div "Procedures" at bounding box center [153, 190] width 91 height 9
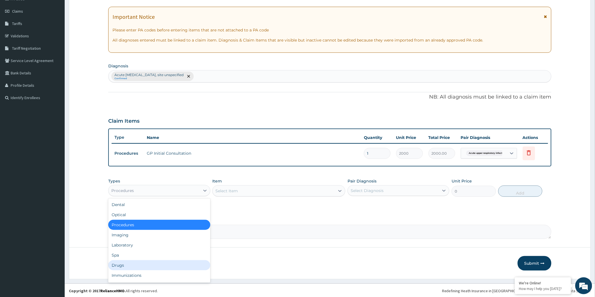
click at [146, 264] on div "Drugs" at bounding box center [159, 265] width 102 height 10
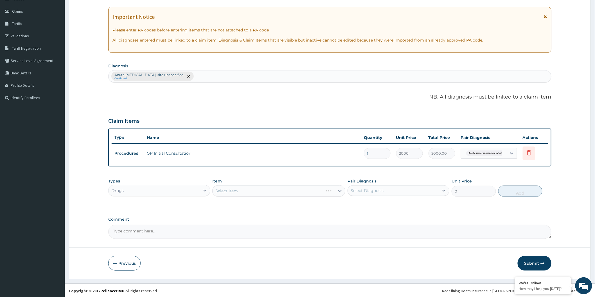
click at [245, 188] on div "Select Item" at bounding box center [278, 190] width 133 height 11
click at [236, 192] on div "Select Item" at bounding box center [226, 191] width 22 height 6
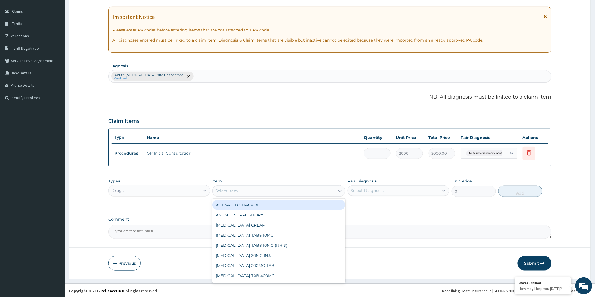
click at [235, 74] on div "Acute upper respiratory infection, site unspecified Confirmed" at bounding box center [329, 77] width 442 height 12
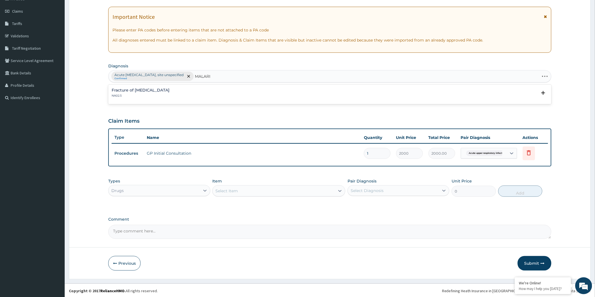
type input "MALARIA"
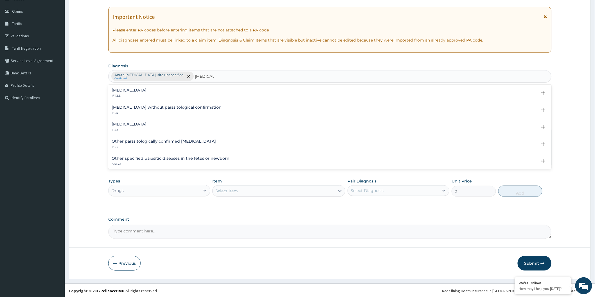
click at [154, 128] on div "Malaria, unspecified 1F4Z" at bounding box center [330, 127] width 436 height 10
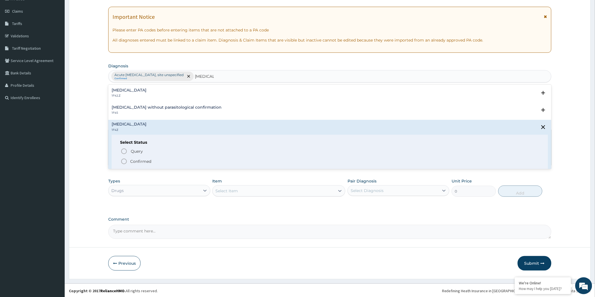
click at [123, 159] on icon "status option filled" at bounding box center [124, 161] width 7 height 7
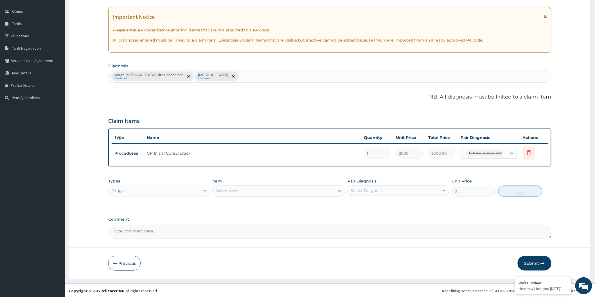
click at [247, 187] on div "Select Item" at bounding box center [273, 191] width 122 height 9
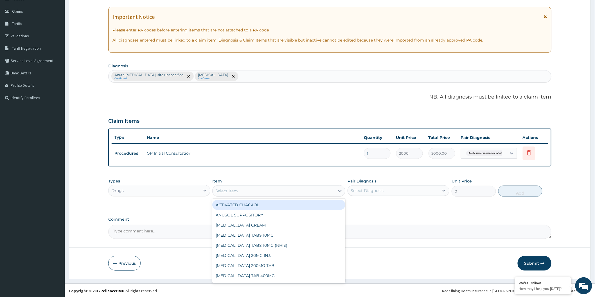
click at [186, 187] on div "Drugs" at bounding box center [153, 190] width 91 height 9
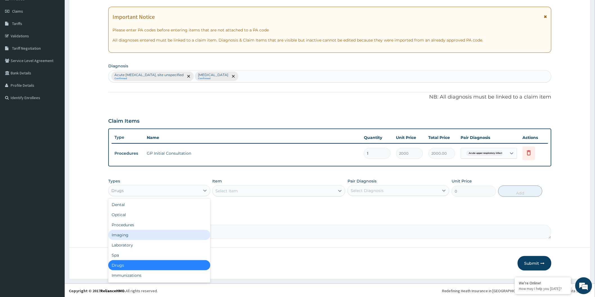
click at [234, 189] on div "Select Item" at bounding box center [226, 191] width 22 height 6
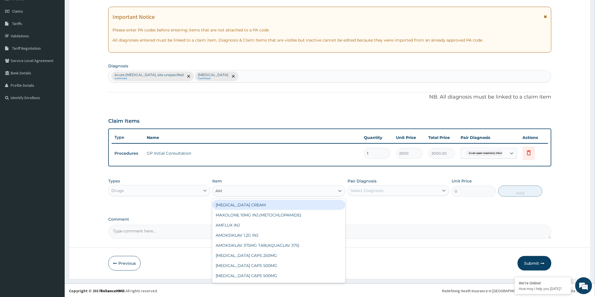
type input "AMO"
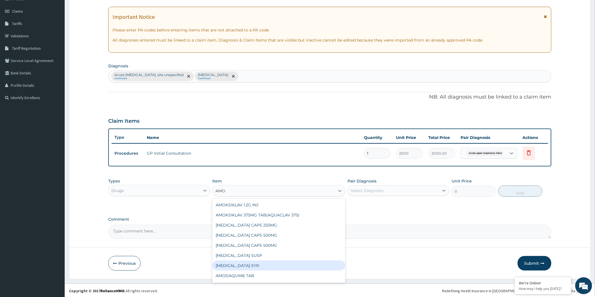
click at [250, 265] on div "AMODIAQUINE SYR" at bounding box center [278, 266] width 133 height 10
type input "1500"
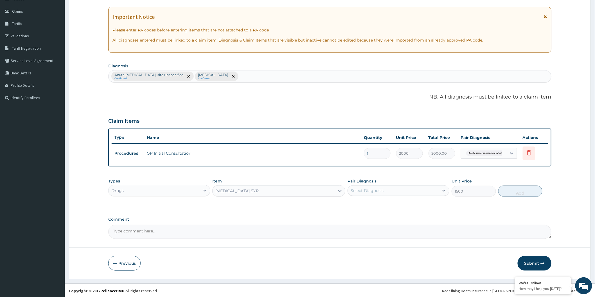
click at [387, 192] on div "Select Diagnosis" at bounding box center [393, 190] width 91 height 9
click at [389, 219] on label "Malaria, unspecified" at bounding box center [374, 216] width 35 height 6
checkbox input "true"
click at [529, 191] on button "Add" at bounding box center [520, 191] width 44 height 11
type input "0"
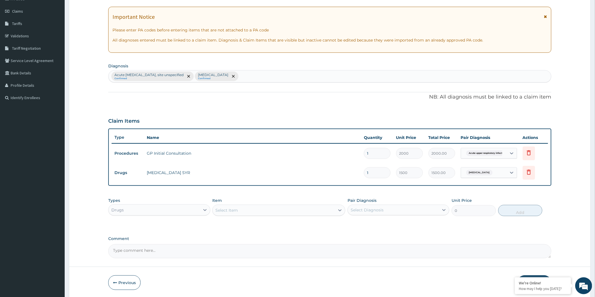
click at [246, 209] on div "Select Item" at bounding box center [273, 210] width 122 height 9
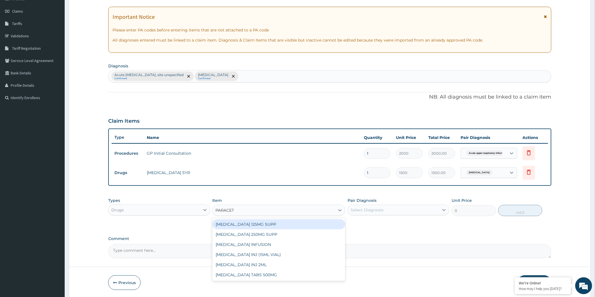
type input "PARACETA"
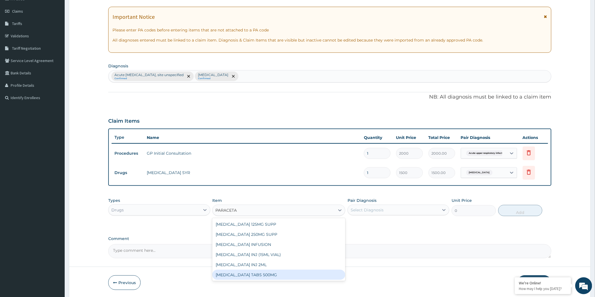
click at [271, 275] on div "PARACETAMOL TABS 500MG" at bounding box center [278, 275] width 133 height 10
type input "10"
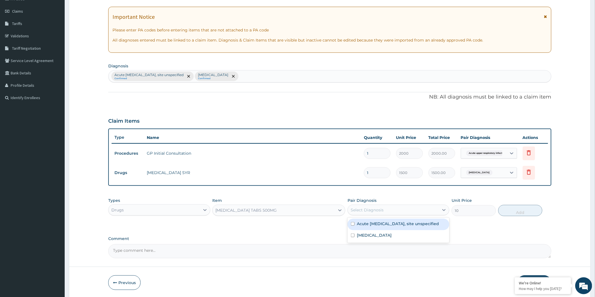
click at [379, 209] on div "Select Diagnosis" at bounding box center [366, 210] width 33 height 6
click at [391, 238] on label "Malaria, unspecified" at bounding box center [374, 236] width 35 height 6
checkbox input "true"
click at [521, 207] on button "Add" at bounding box center [520, 210] width 44 height 11
type input "0"
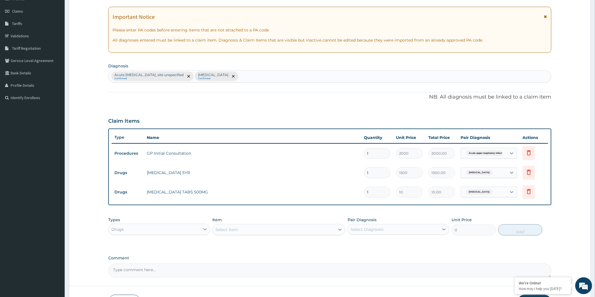
type input "15"
type input "150.00"
type input "15"
click at [232, 230] on div "Select Item" at bounding box center [226, 230] width 22 height 6
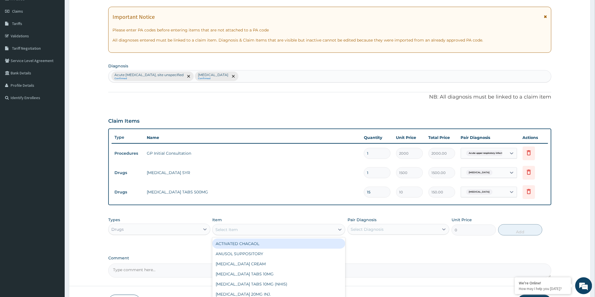
click at [294, 80] on div "Acute upper respiratory infection, site unspecified Confirmed Malaria, unspecif…" at bounding box center [329, 77] width 442 height 12
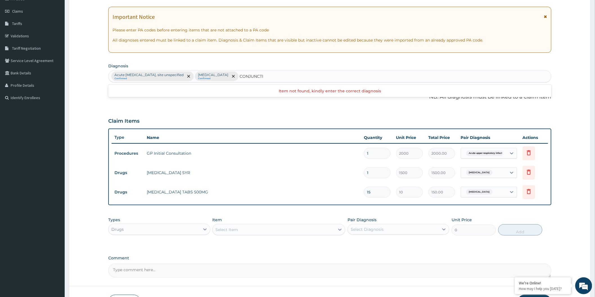
scroll to position [0, 0]
type input "CONJUNCT"
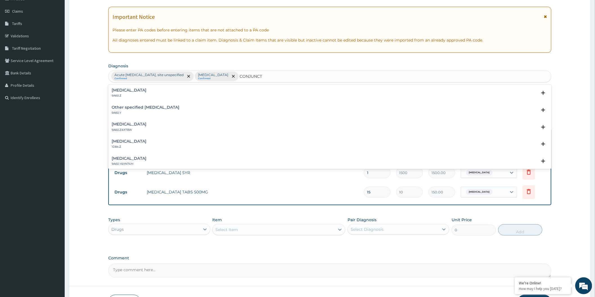
click at [143, 94] on p "9A60.Z" at bounding box center [129, 96] width 35 height 4
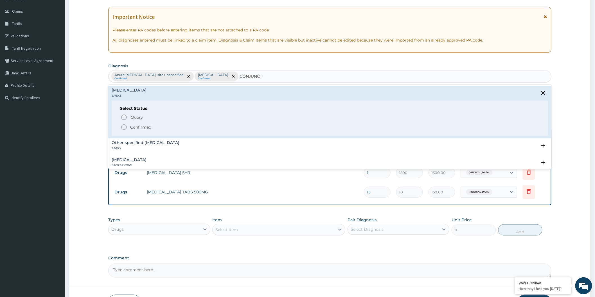
click at [124, 125] on icon "status option filled" at bounding box center [124, 127] width 7 height 7
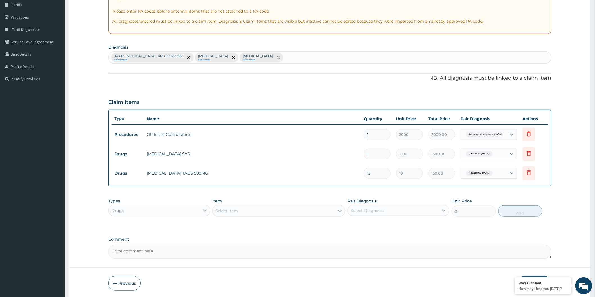
scroll to position [114, 0]
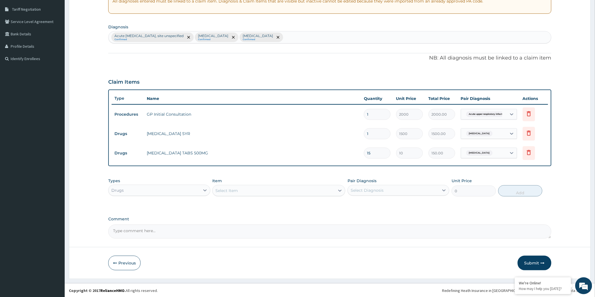
click at [256, 190] on div "Select Item" at bounding box center [273, 190] width 122 height 9
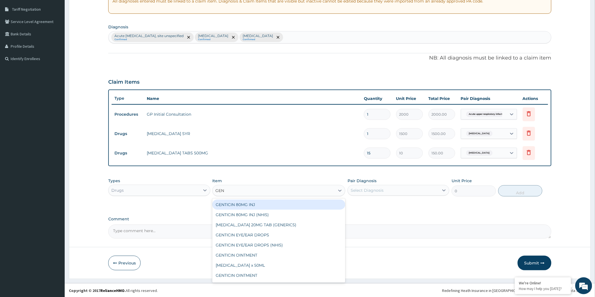
type input "GENT"
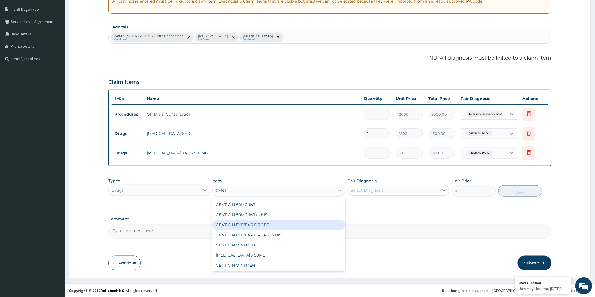
click at [262, 221] on div "GENTICIN EYE/EAR DROPS" at bounding box center [278, 225] width 133 height 10
type input "800"
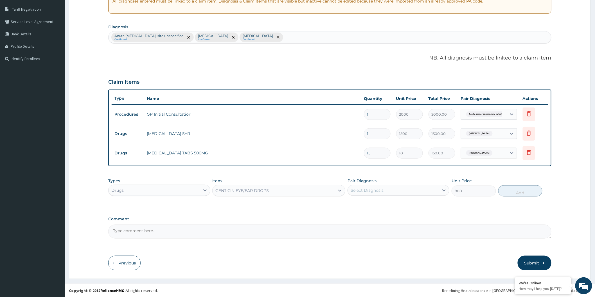
click at [375, 189] on div "Select Diagnosis" at bounding box center [366, 191] width 33 height 6
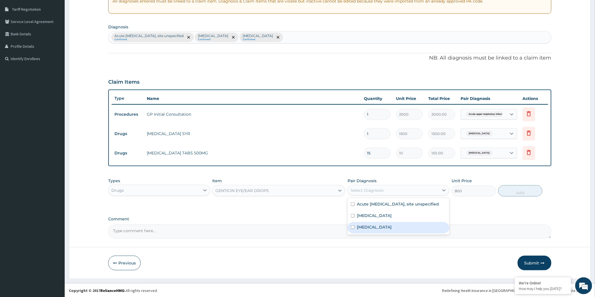
click at [391, 230] on label "Conjunctivitis, unspecified" at bounding box center [374, 228] width 35 height 6
checkbox input "true"
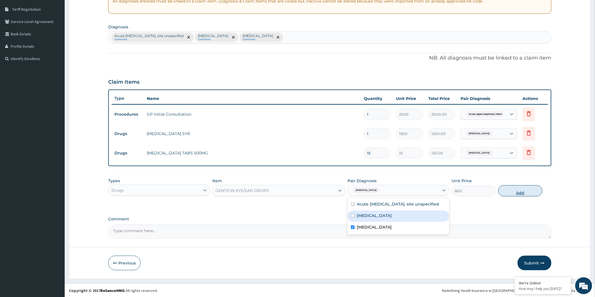
click at [535, 193] on button "Add" at bounding box center [520, 190] width 44 height 11
type input "0"
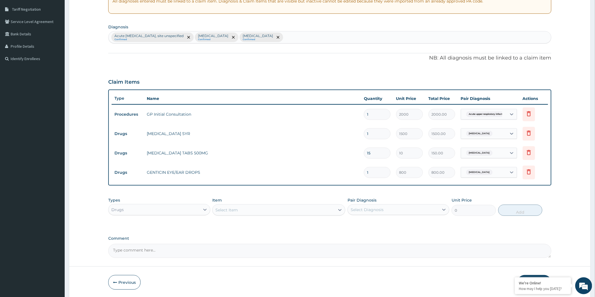
click at [223, 209] on div "Select Item" at bounding box center [226, 210] width 22 height 6
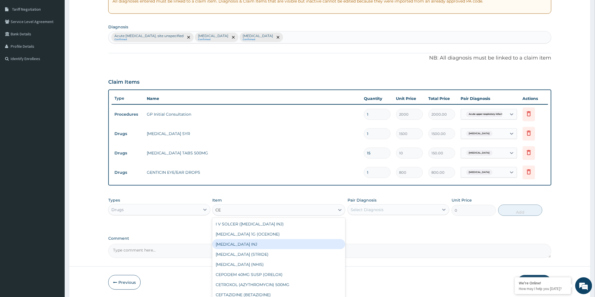
type input "C"
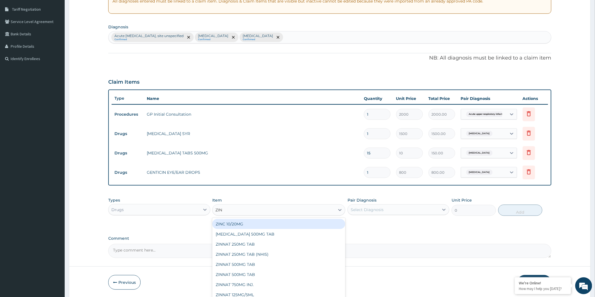
type input "ZINN"
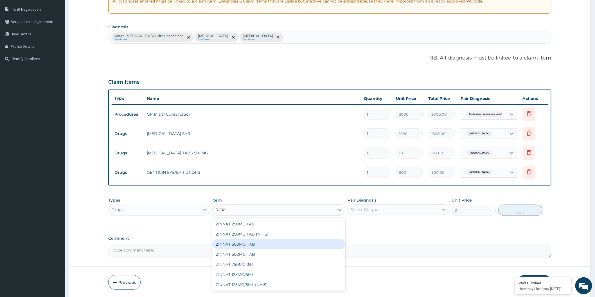
click at [268, 242] on div "ZINNAT 500MG TAB" at bounding box center [278, 244] width 133 height 10
type input "250"
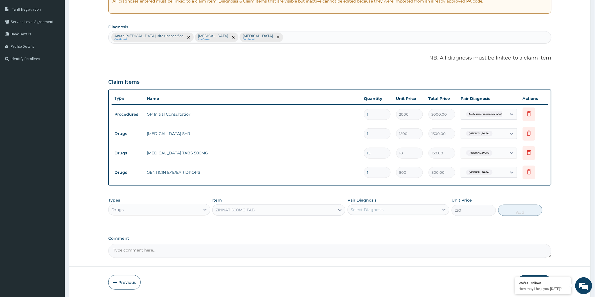
click at [387, 210] on div "Select Diagnosis" at bounding box center [393, 209] width 91 height 9
click at [395, 226] on label "Acute upper respiratory infection, site unspecified" at bounding box center [398, 224] width 82 height 6
checkbox input "true"
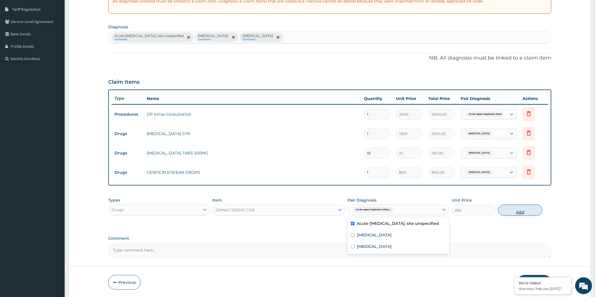
click at [510, 212] on button "Add" at bounding box center [520, 210] width 44 height 11
type input "0"
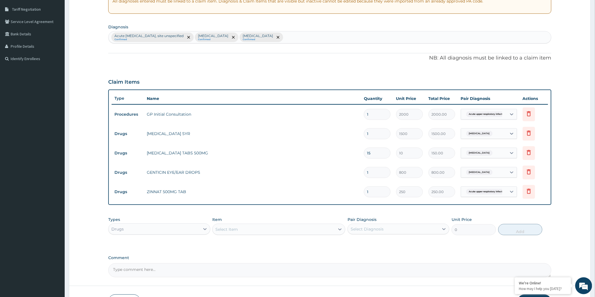
type input "10"
type input "2500.00"
type input "10"
click at [234, 231] on div "Select Item" at bounding box center [226, 230] width 22 height 6
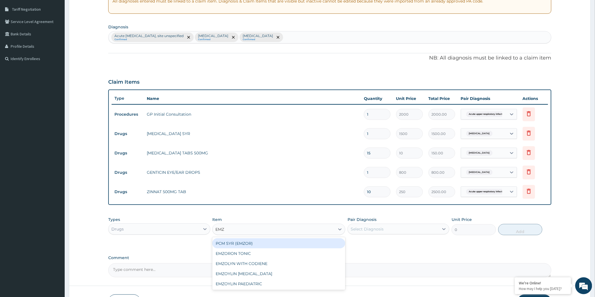
type input "EMZO"
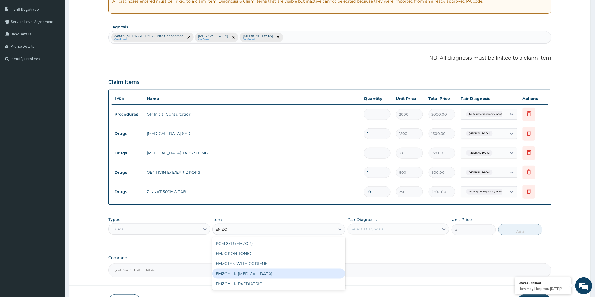
click at [278, 276] on div "EMZOYLIN EXPECTORANT" at bounding box center [278, 274] width 133 height 10
type input "700"
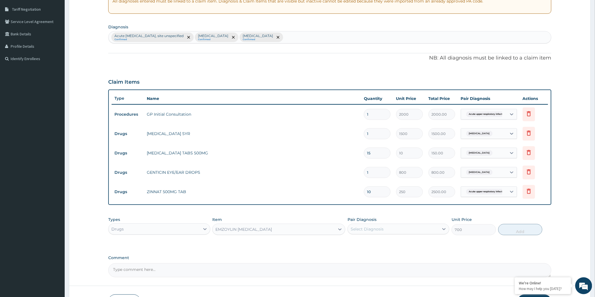
click at [378, 228] on div "Select Diagnosis" at bounding box center [366, 229] width 33 height 6
click at [390, 246] on label "Acute upper respiratory infection, site unspecified" at bounding box center [398, 243] width 82 height 6
checkbox input "true"
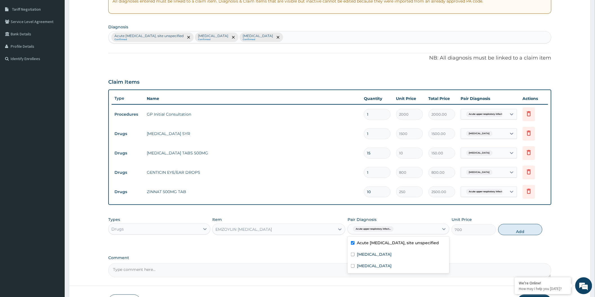
click at [518, 228] on button "Add" at bounding box center [520, 229] width 44 height 11
type input "0"
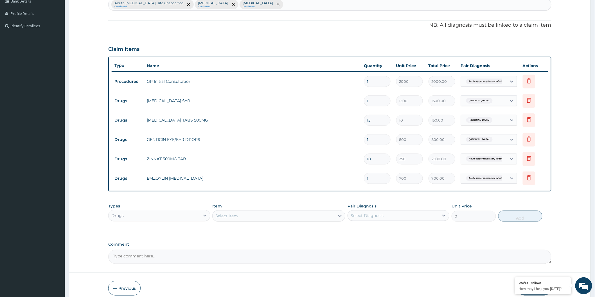
scroll to position [173, 0]
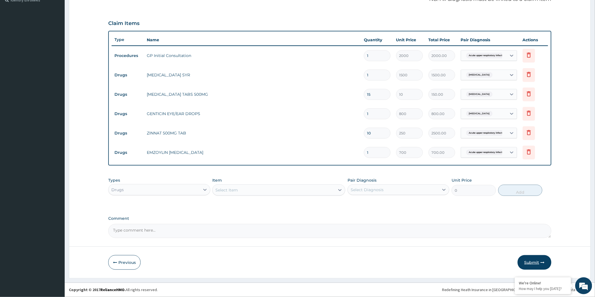
click at [529, 257] on button "Submit" at bounding box center [534, 262] width 34 height 15
